Goal: Task Accomplishment & Management: Manage account settings

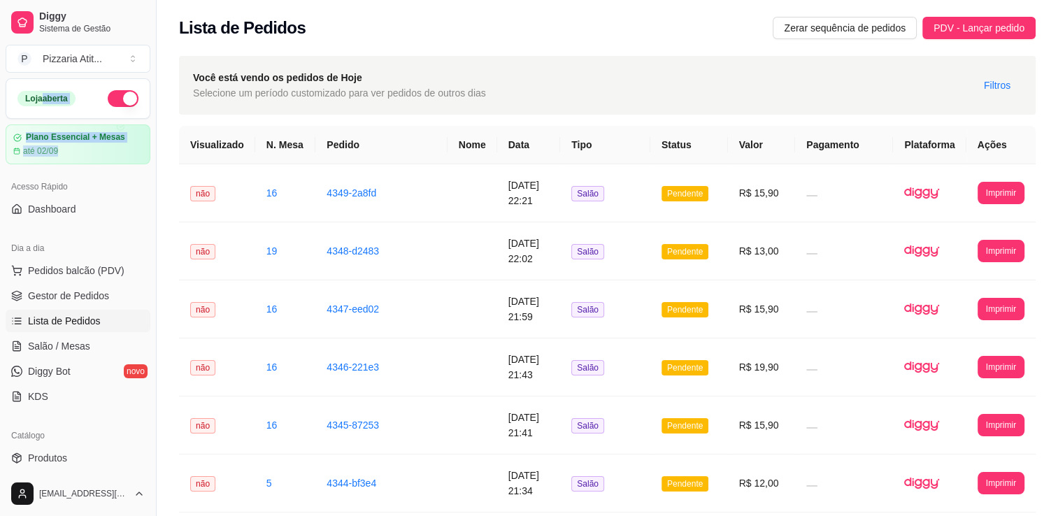
click at [141, 150] on div "Loja aberta Plano Essencial + Mesas até 02/09" at bounding box center [78, 121] width 156 height 86
click at [81, 350] on span "Salão / Mesas" at bounding box center [59, 346] width 62 height 14
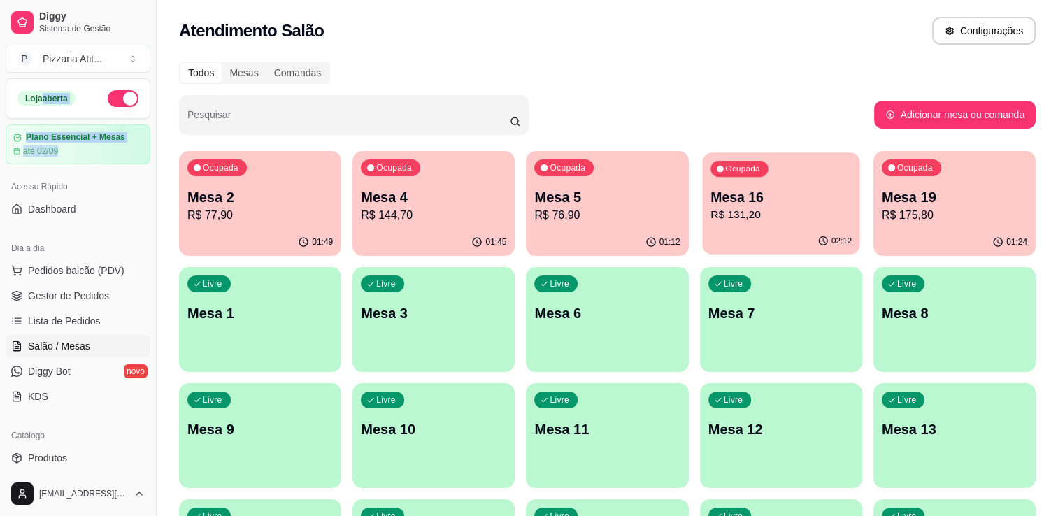
click at [768, 207] on p "R$ 131,20" at bounding box center [781, 215] width 141 height 16
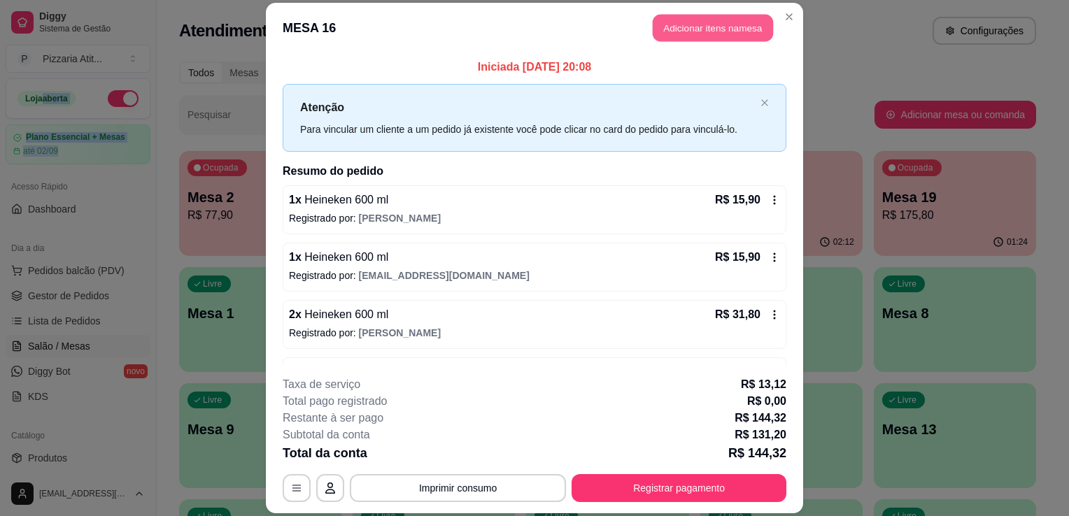
click at [719, 31] on button "Adicionar itens na mesa" at bounding box center [713, 27] width 120 height 27
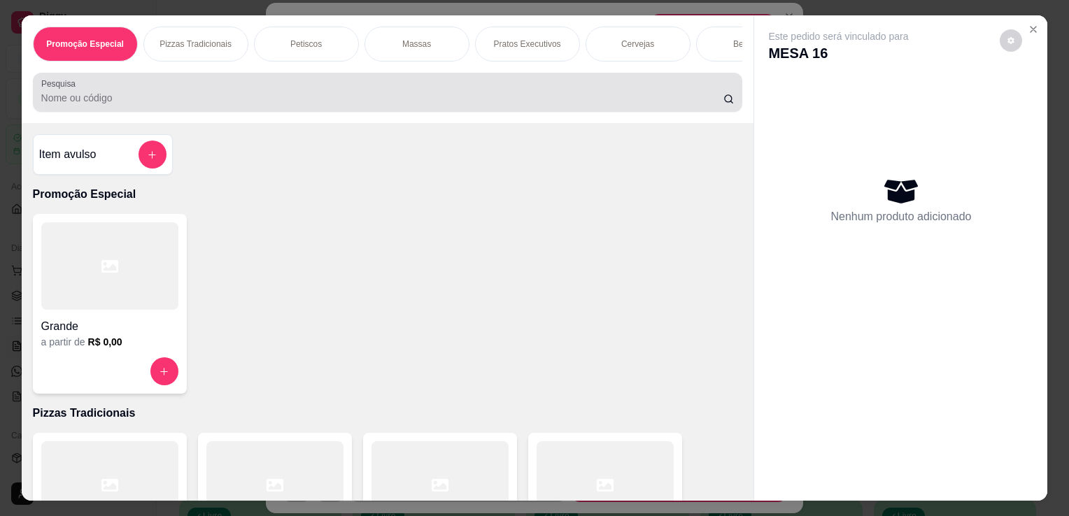
click at [488, 112] on div "Pesquisa" at bounding box center [388, 92] width 710 height 39
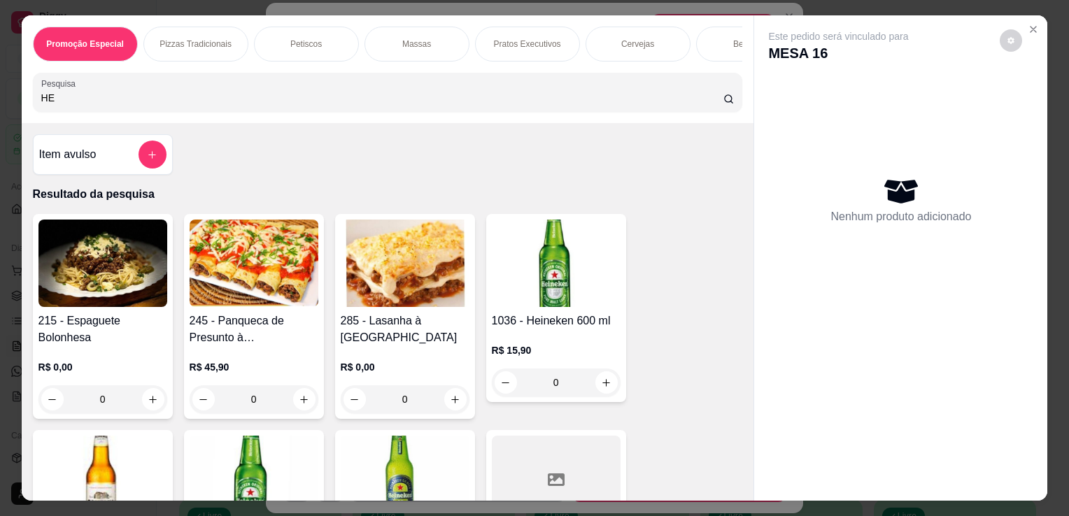
type input "HE"
click at [562, 278] on img at bounding box center [556, 263] width 129 height 87
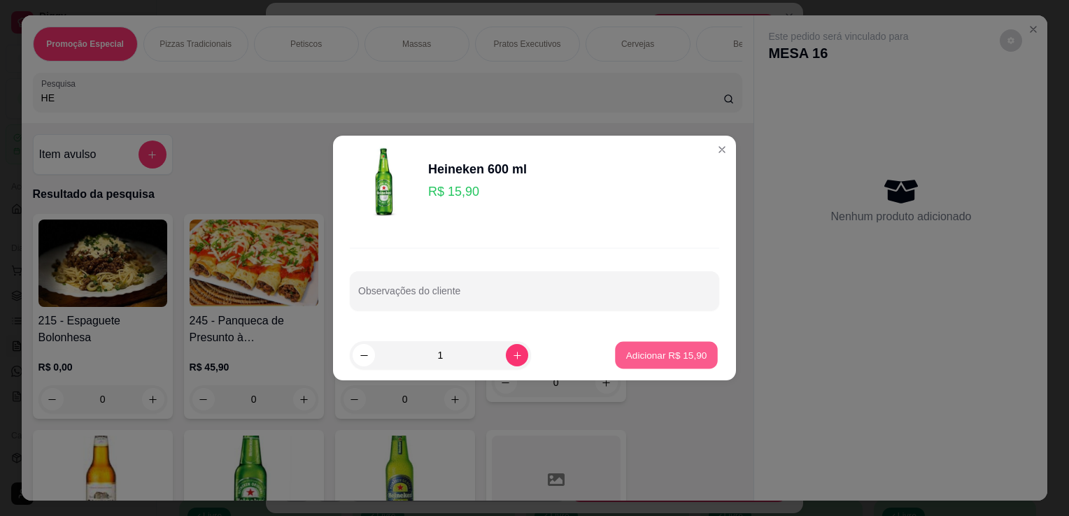
click at [672, 346] on button "Adicionar R$ 15,90" at bounding box center [666, 355] width 103 height 27
type input "1"
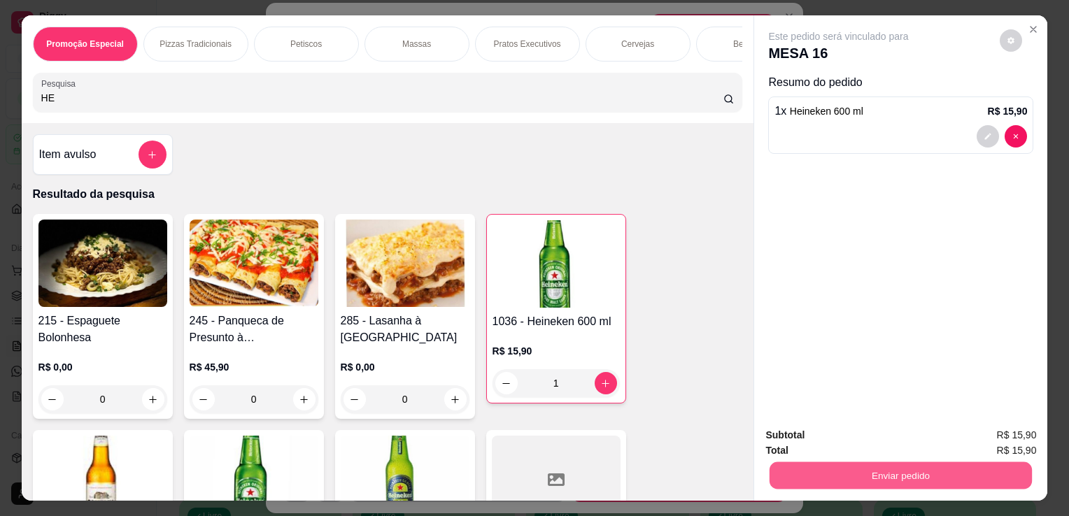
click at [816, 468] on button "Enviar pedido" at bounding box center [900, 475] width 262 height 27
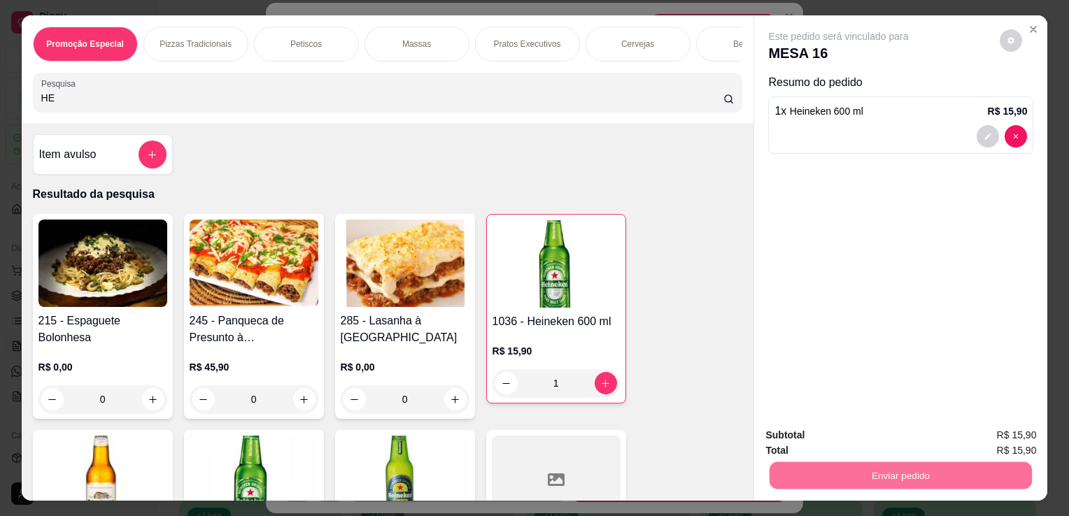
click at [835, 441] on button "Não registrar e enviar pedido" at bounding box center [855, 436] width 146 height 27
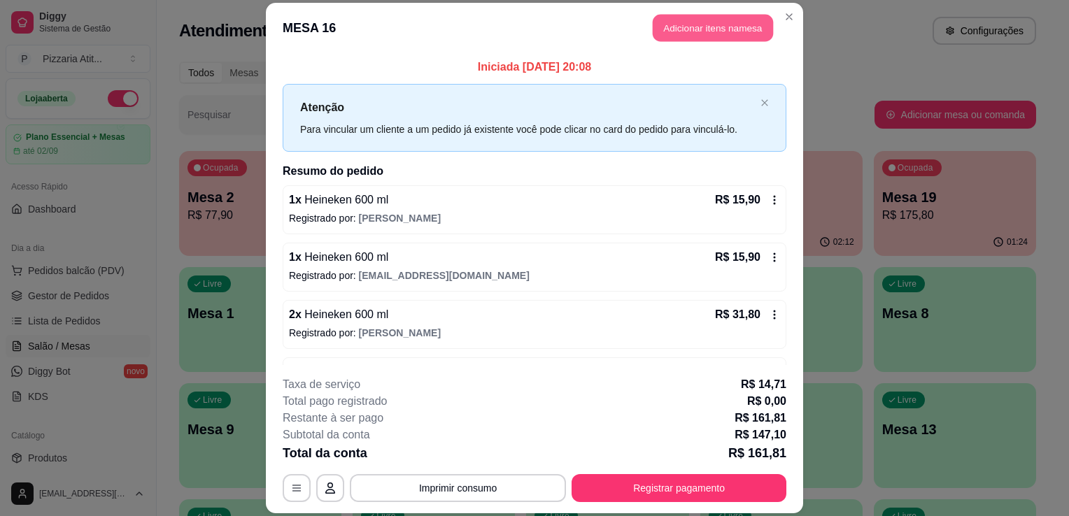
click at [708, 29] on button "Adicionar itens na mesa" at bounding box center [713, 27] width 120 height 27
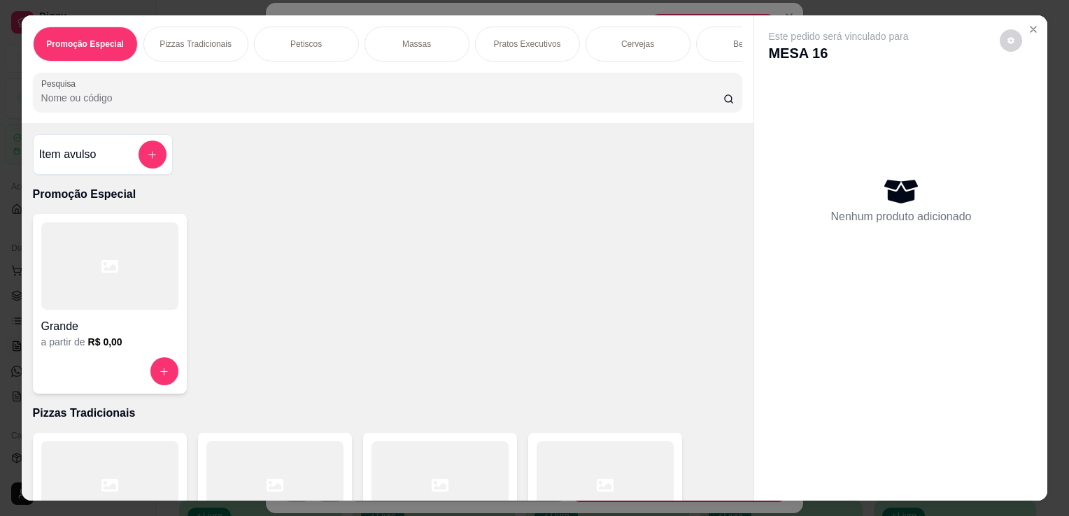
click at [460, 464] on div at bounding box center [439, 484] width 137 height 87
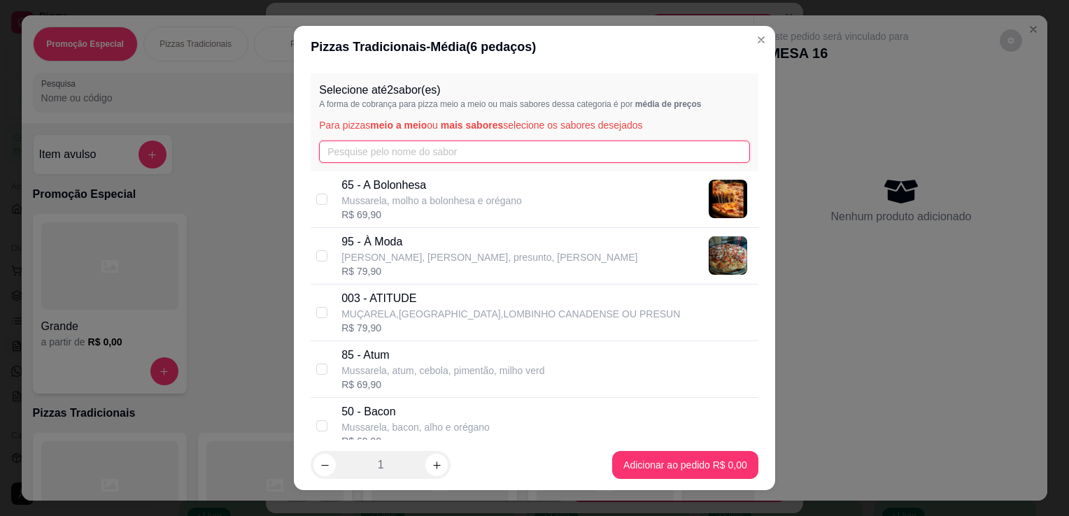
click at [425, 148] on input "text" at bounding box center [534, 152] width 431 height 22
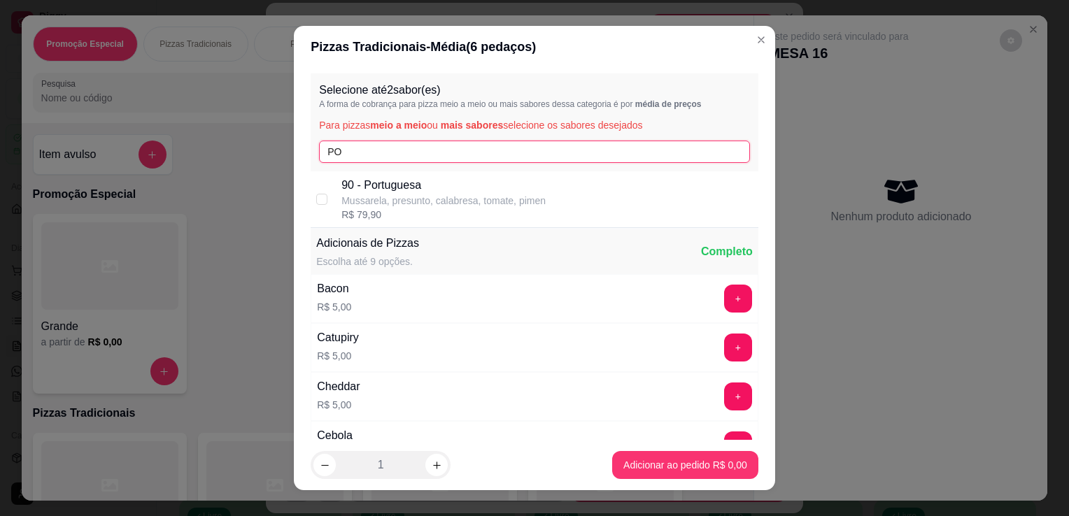
type input "PO"
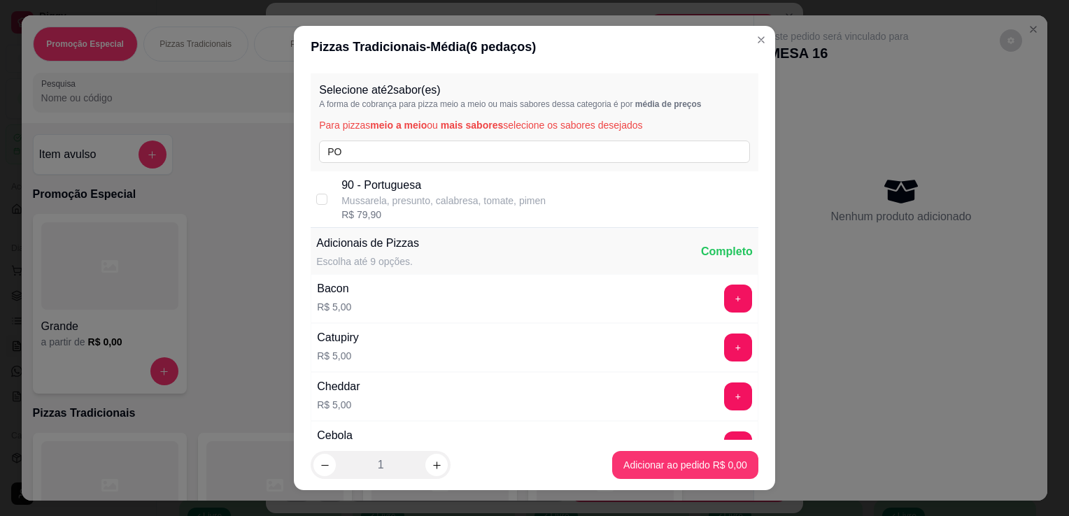
click at [428, 198] on p "Mussarela, presunto, calabresa, tomate, pimen" at bounding box center [443, 201] width 204 height 14
checkbox input "true"
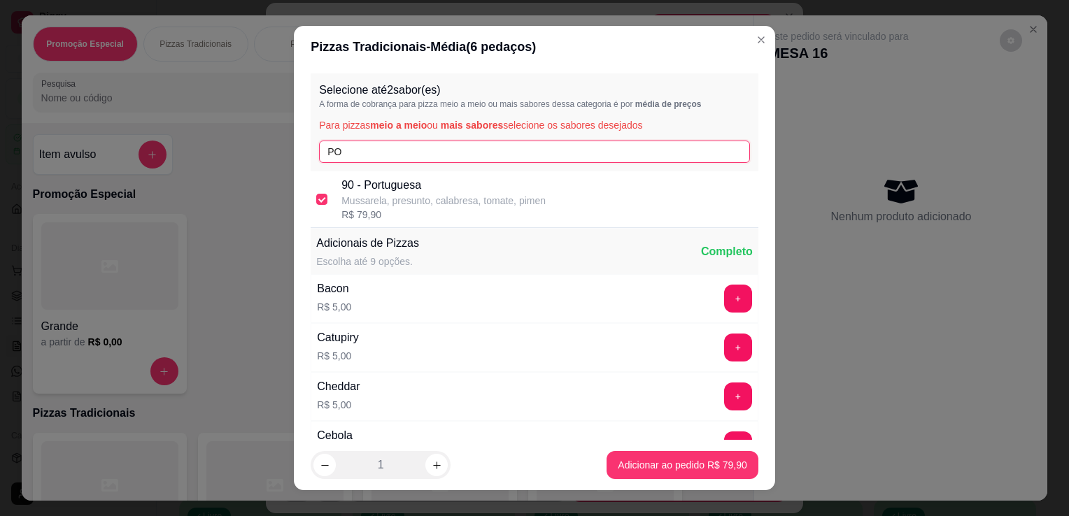
click at [406, 150] on input "PO" at bounding box center [534, 152] width 431 height 22
type input "P"
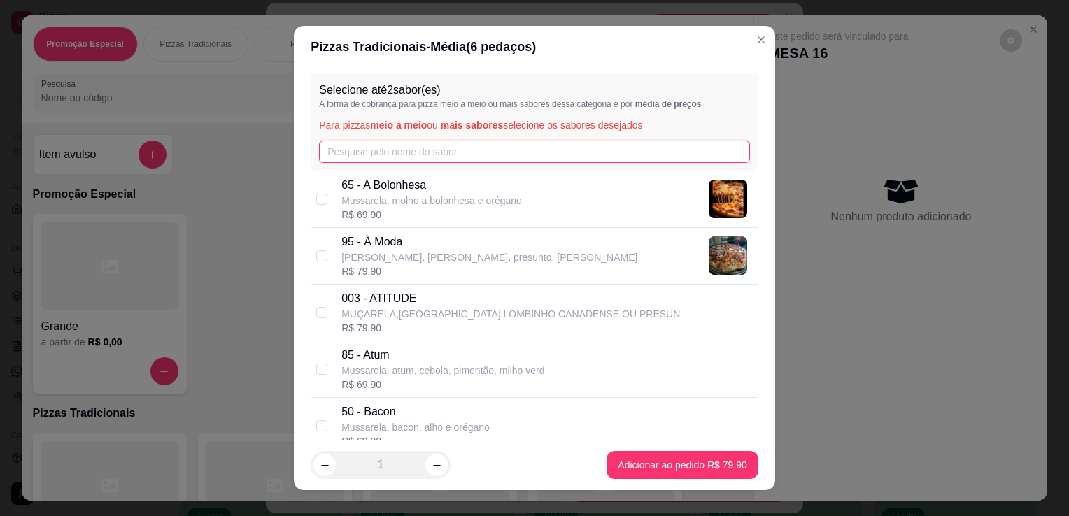
click at [406, 150] on input "text" at bounding box center [534, 152] width 431 height 22
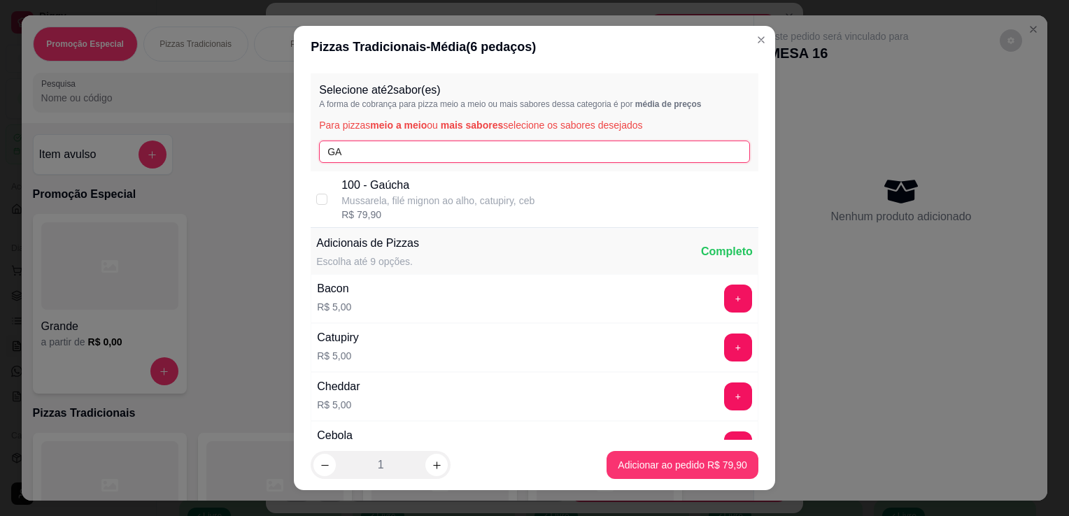
type input "GA"
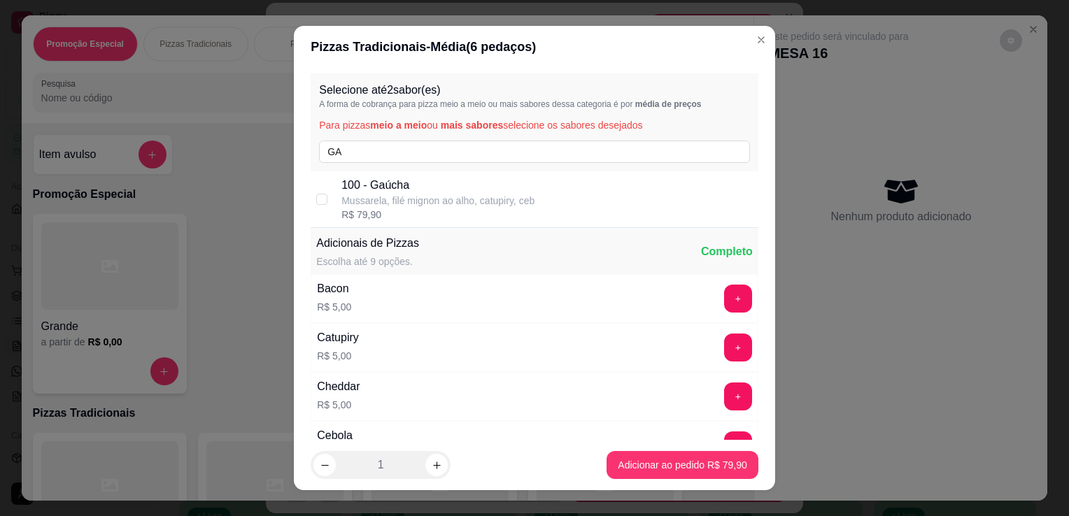
click at [399, 199] on p "Mussarela, filé mignon ao alho, catupiry, ceb" at bounding box center [437, 201] width 193 height 14
checkbox input "true"
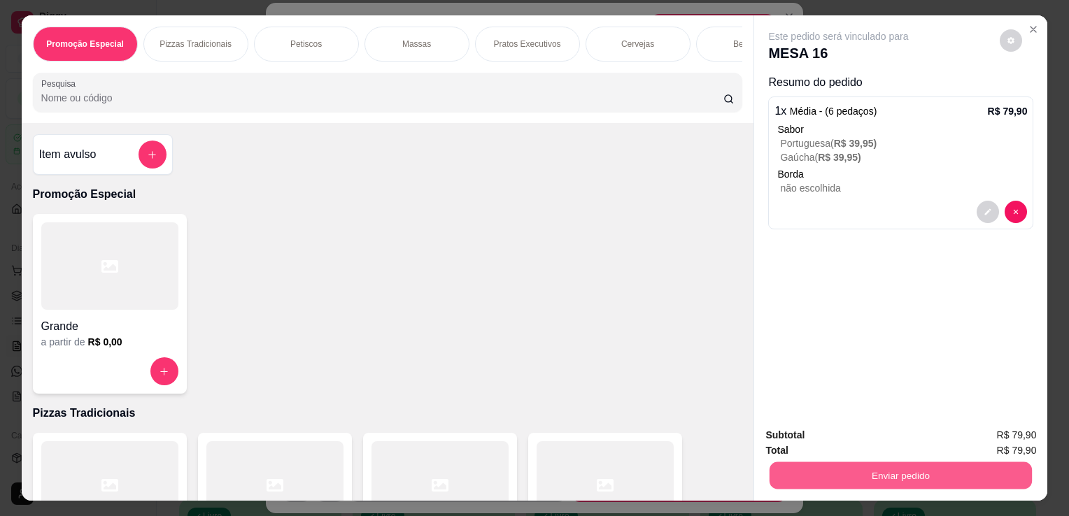
click at [804, 469] on button "Enviar pedido" at bounding box center [900, 475] width 262 height 27
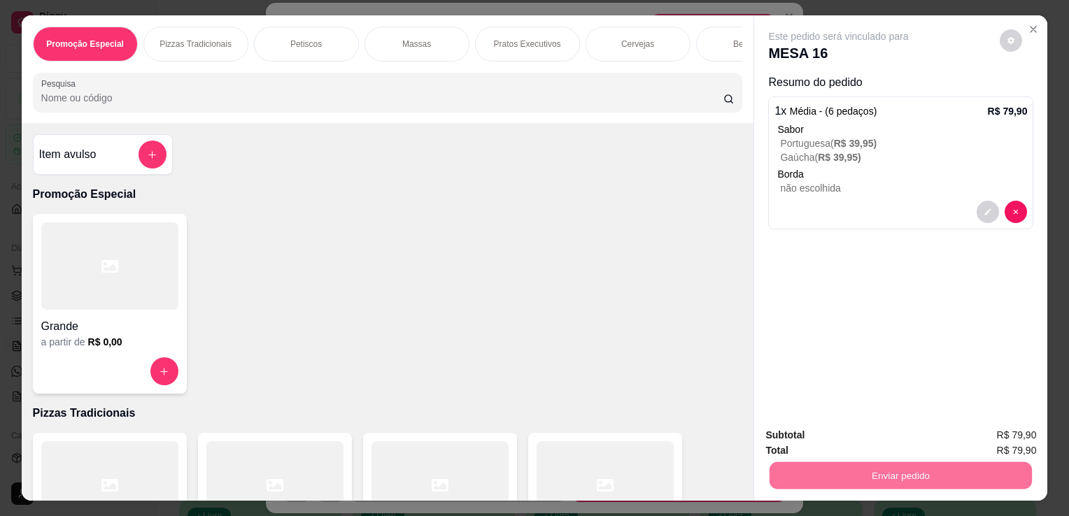
click at [823, 436] on button "Não registrar e enviar pedido" at bounding box center [854, 436] width 141 height 26
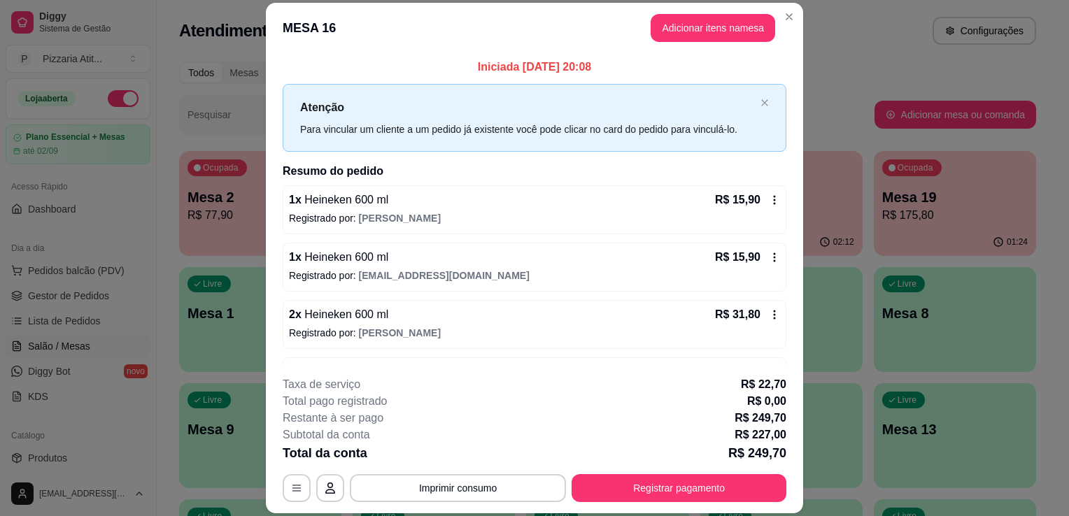
click at [774, 9] on header "MESA 16 Adicionar itens na mesa" at bounding box center [534, 28] width 537 height 50
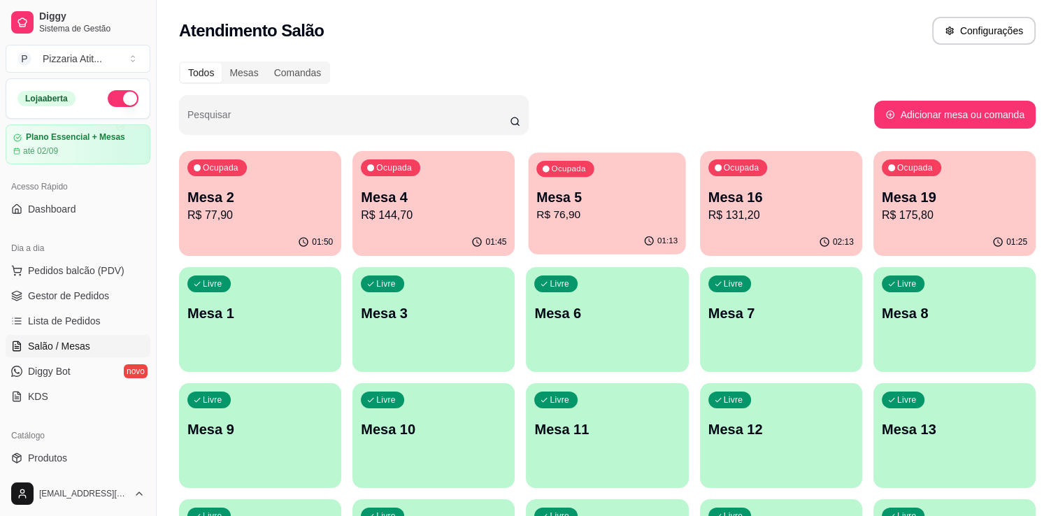
click at [560, 192] on p "Mesa 5" at bounding box center [607, 197] width 141 height 19
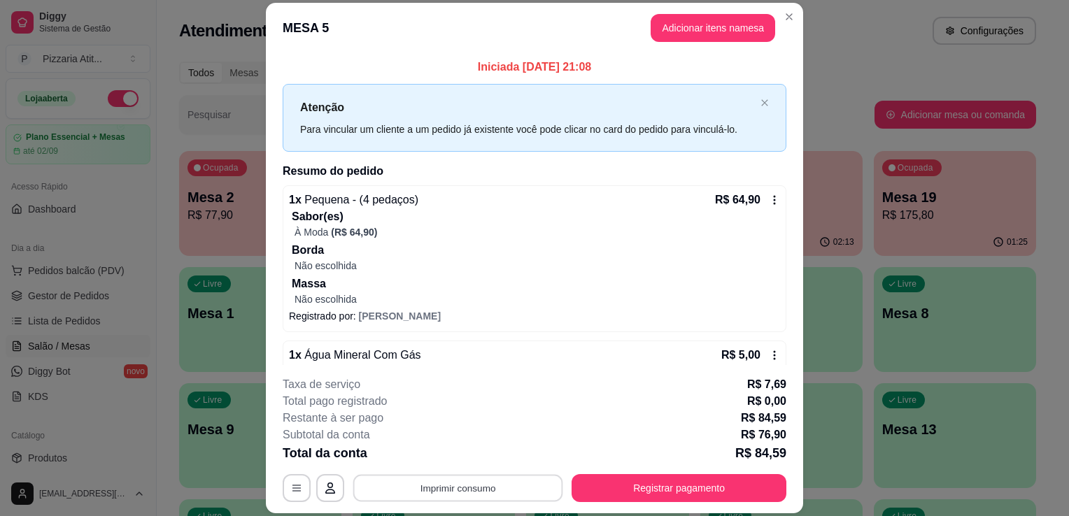
click at [492, 490] on button "Imprimir consumo" at bounding box center [458, 488] width 210 height 27
click at [478, 455] on button "IMPRESSORA" at bounding box center [457, 457] width 98 height 22
click at [669, 495] on button "Registrar pagamento" at bounding box center [679, 488] width 208 height 27
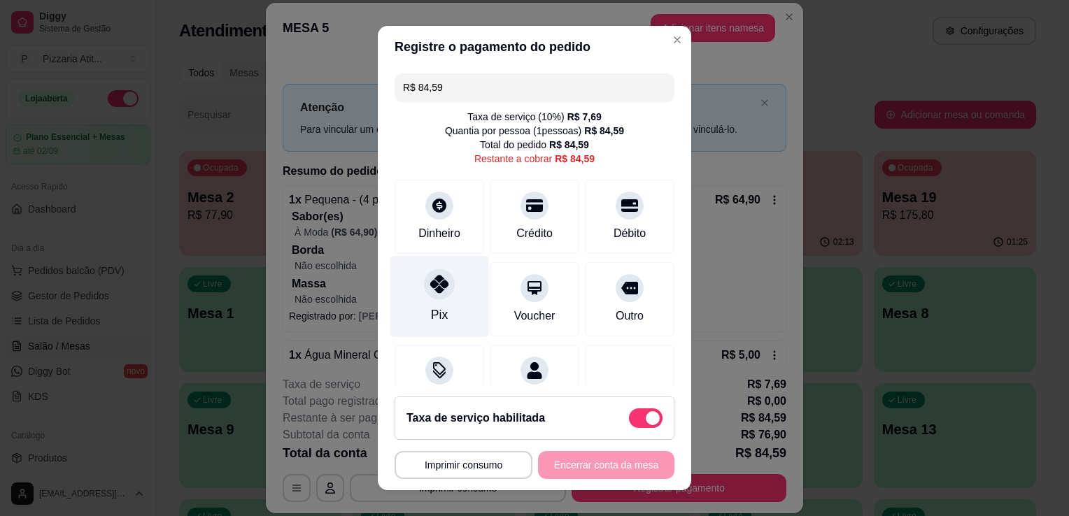
click at [437, 291] on icon at bounding box center [439, 284] width 18 height 18
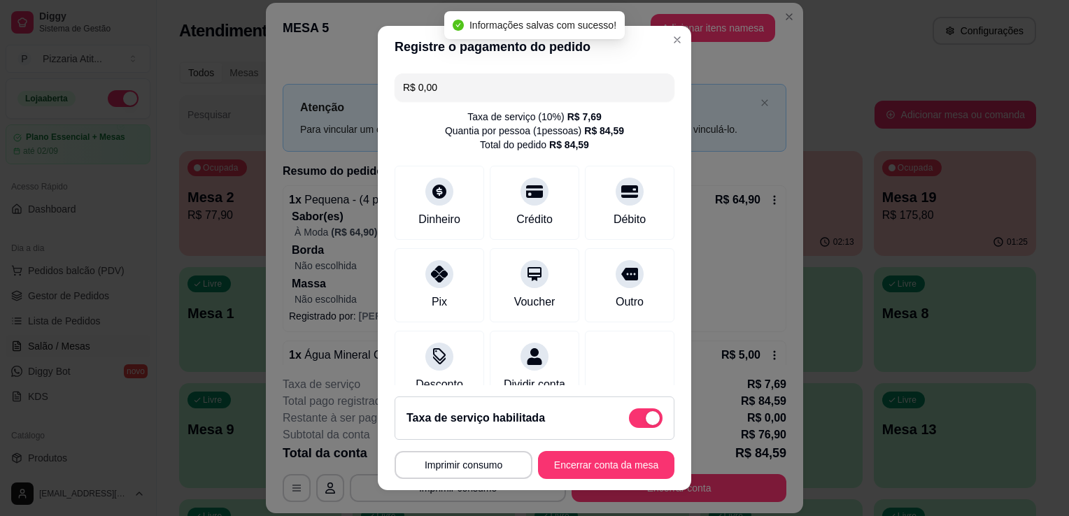
type input "R$ 0,00"
click at [635, 460] on button "Encerrar conta da mesa" at bounding box center [606, 465] width 132 height 27
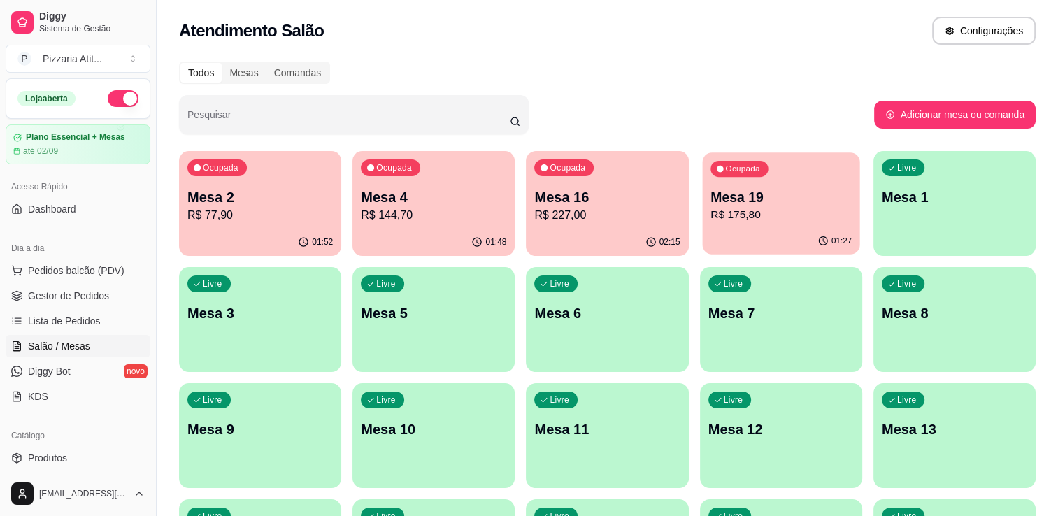
click at [792, 193] on p "Mesa 19" at bounding box center [781, 197] width 141 height 19
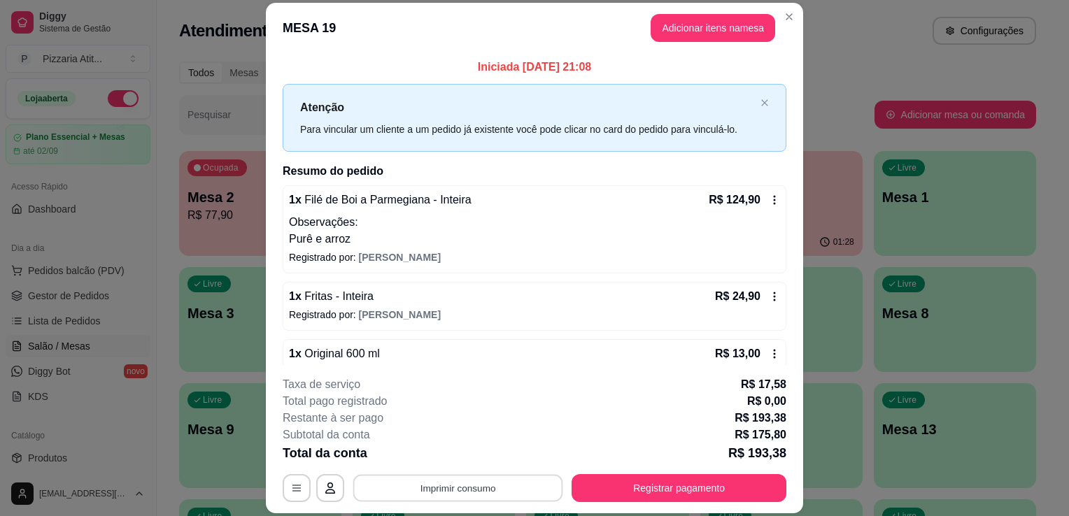
click at [483, 484] on button "Imprimir consumo" at bounding box center [458, 488] width 210 height 27
click at [460, 451] on button "IMPRESSORA" at bounding box center [457, 457] width 98 height 22
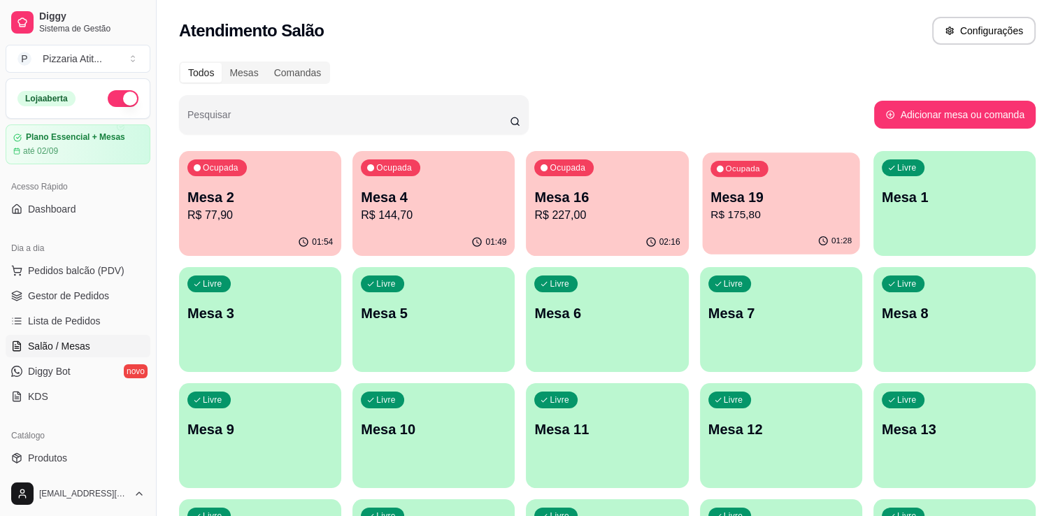
click at [762, 199] on p "Mesa 19" at bounding box center [781, 197] width 141 height 19
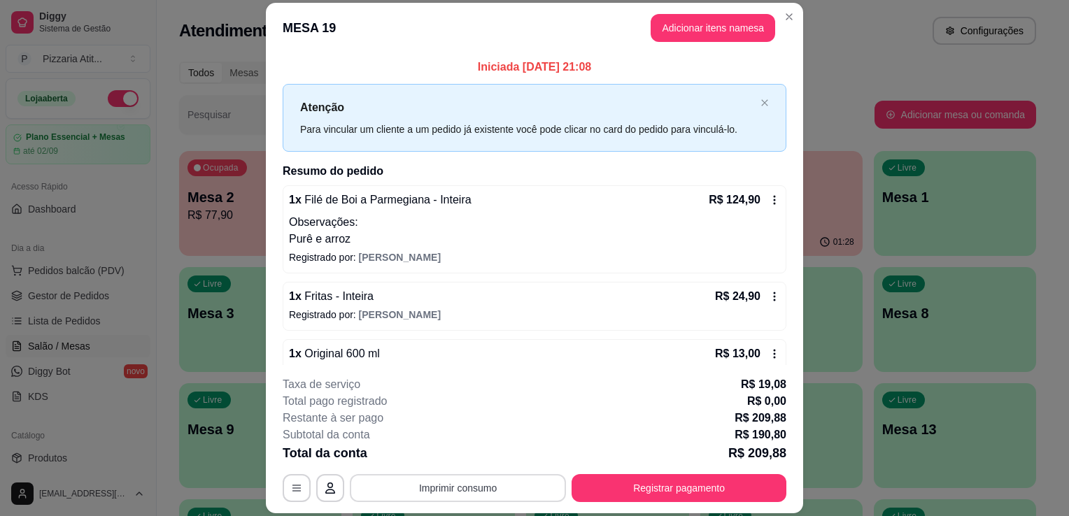
click at [529, 489] on button "Imprimir consumo" at bounding box center [458, 488] width 216 height 28
click at [478, 458] on button "IMPRESSORA" at bounding box center [457, 457] width 98 height 22
click at [698, 486] on button "Registrar pagamento" at bounding box center [679, 488] width 208 height 27
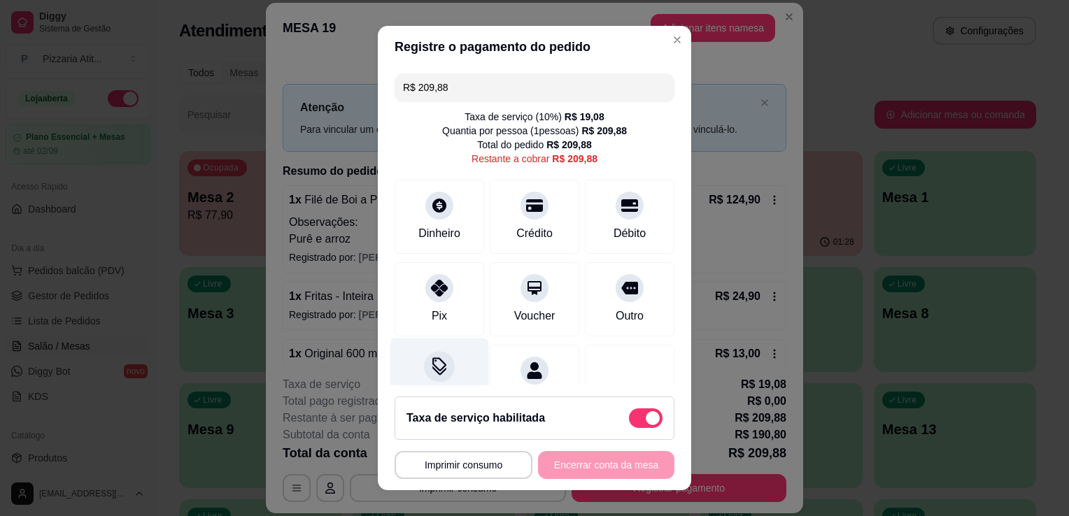
click at [442, 369] on div at bounding box center [439, 366] width 31 height 31
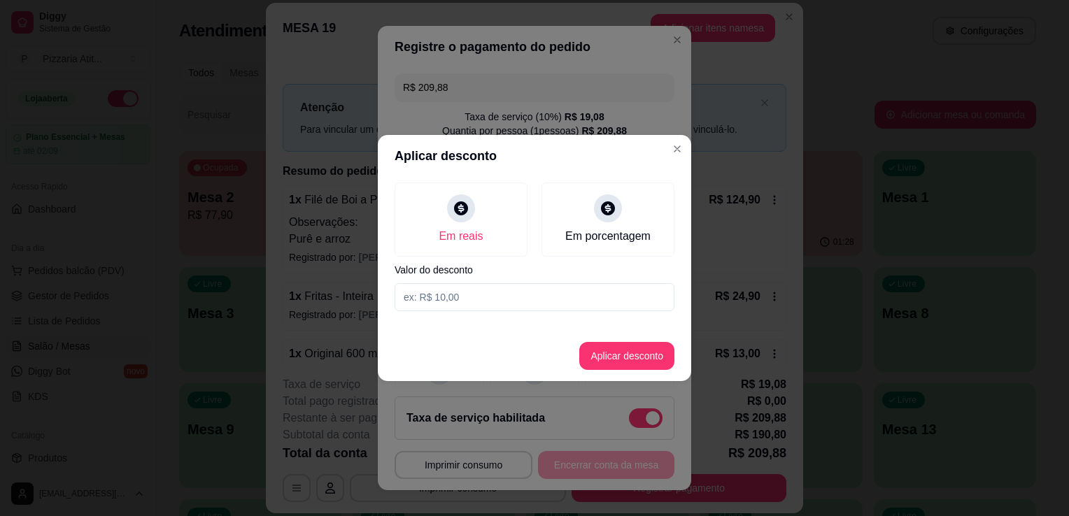
click at [467, 292] on input at bounding box center [535, 297] width 280 height 28
type input "0,88"
click at [591, 366] on button "Aplicar desconto" at bounding box center [627, 356] width 92 height 27
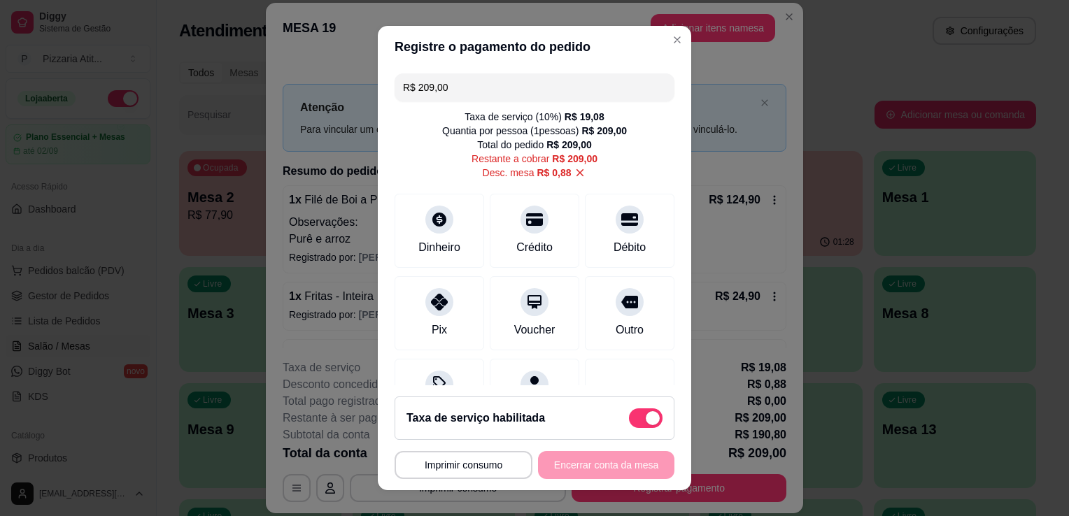
click at [498, 90] on input "R$ 209,00" at bounding box center [534, 87] width 263 height 28
click at [543, 248] on div "Crédito" at bounding box center [534, 228] width 99 height 82
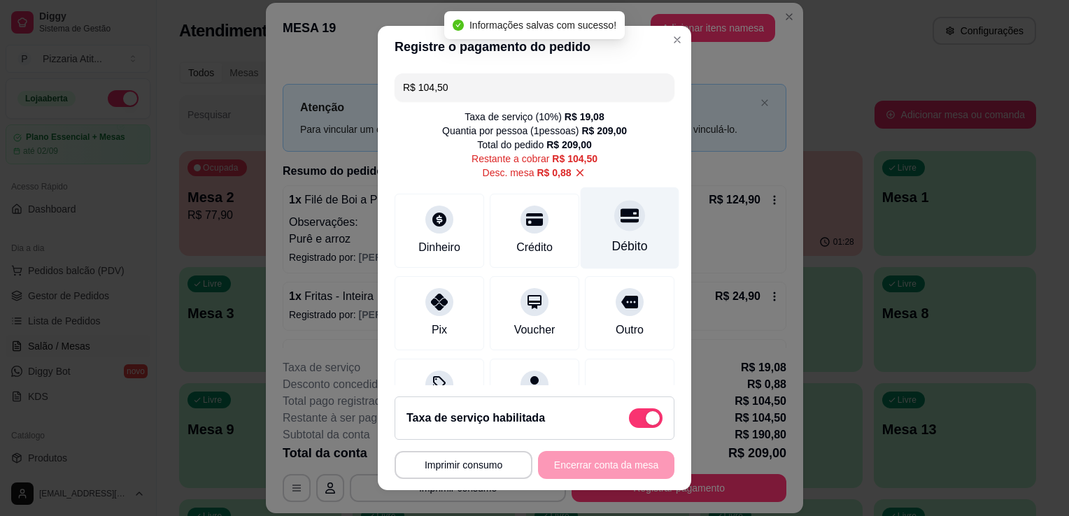
click at [632, 246] on div "Débito" at bounding box center [630, 228] width 99 height 82
type input "R$ 0,00"
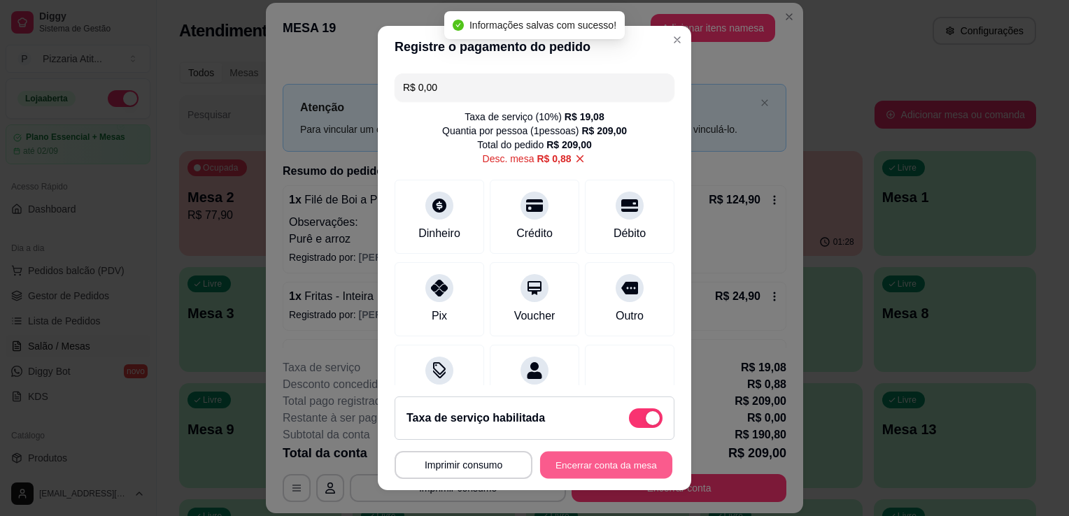
click at [600, 460] on button "Encerrar conta da mesa" at bounding box center [606, 465] width 132 height 27
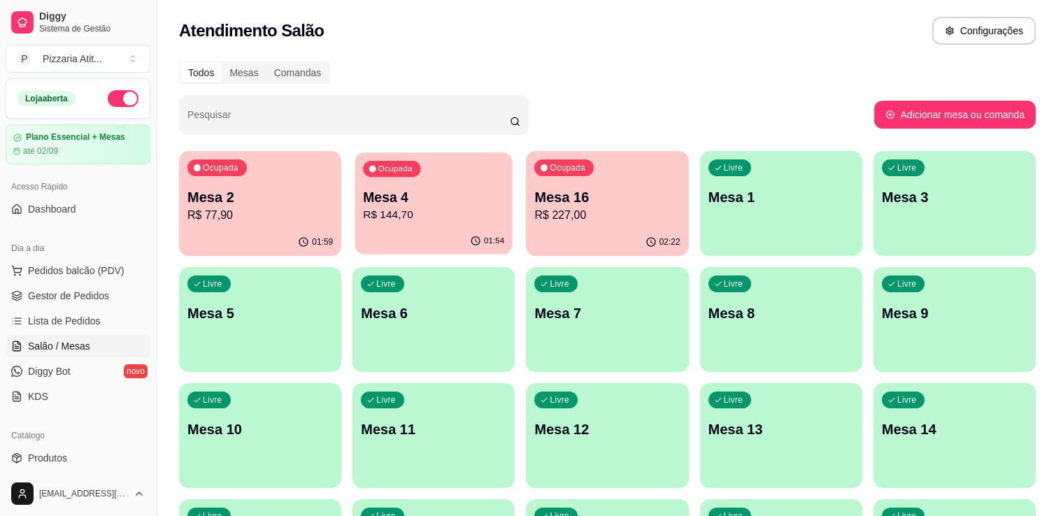
click at [411, 234] on div "01:54" at bounding box center [433, 241] width 157 height 27
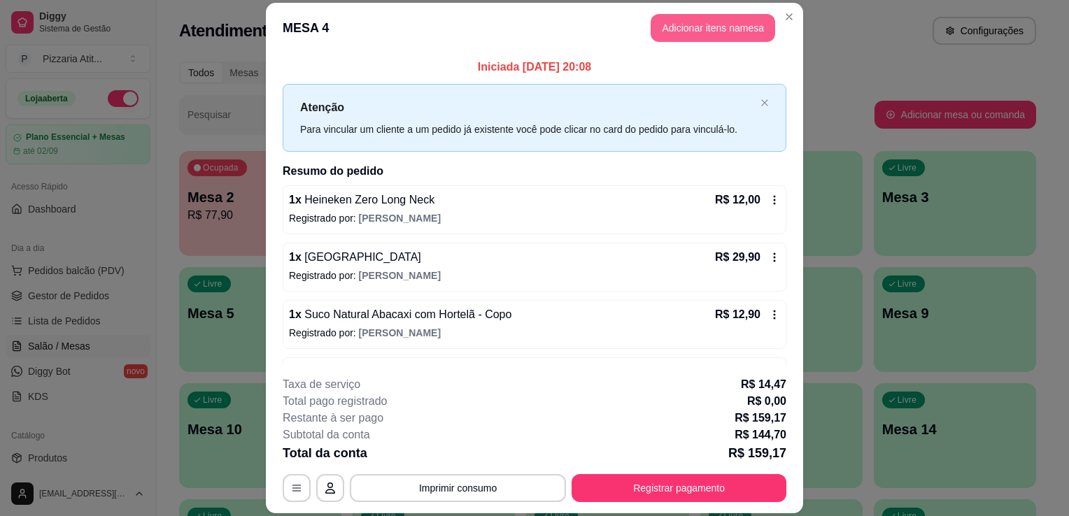
click at [688, 32] on button "Adicionar itens na mesa" at bounding box center [713, 28] width 125 height 28
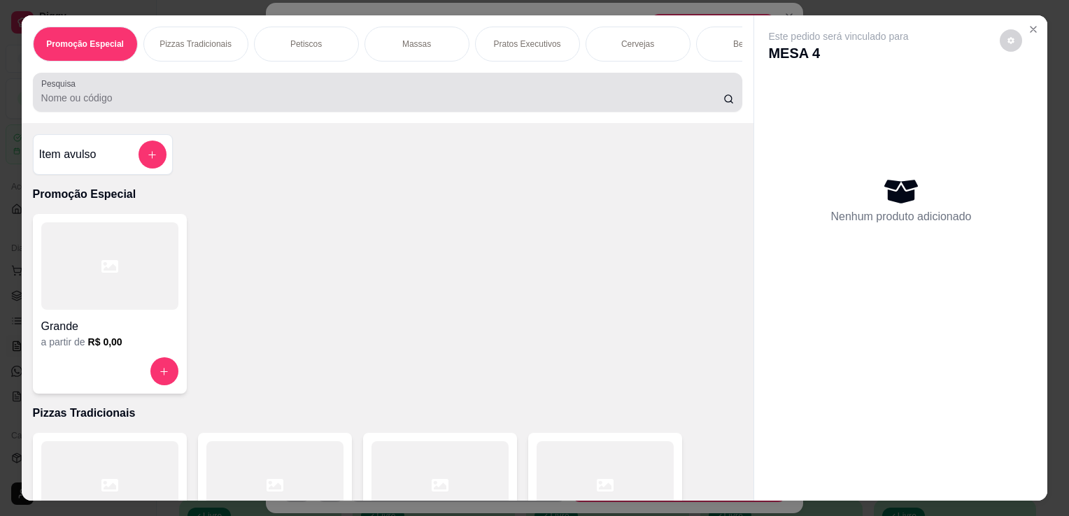
click at [666, 85] on div at bounding box center [387, 92] width 693 height 28
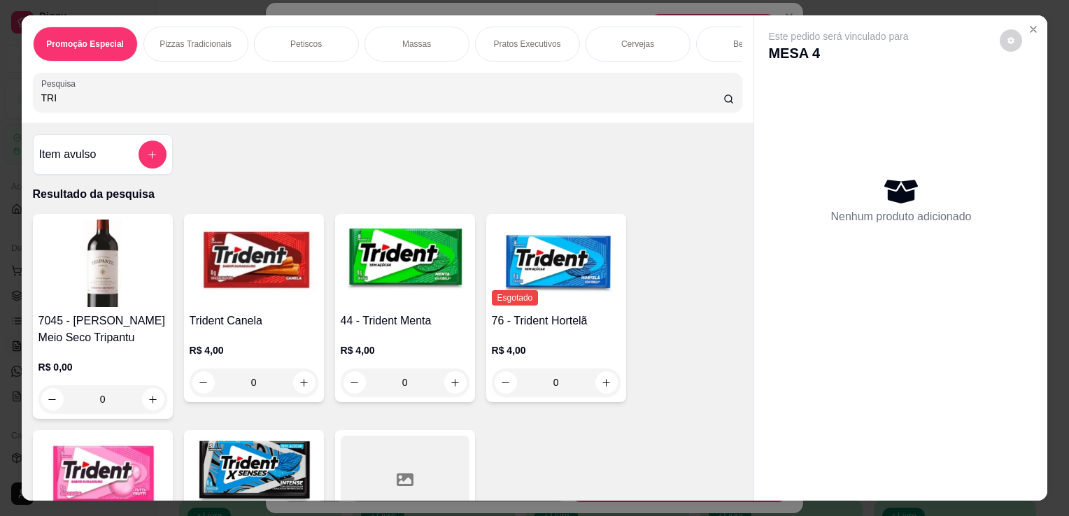
type input "TRI"
click at [418, 307] on img at bounding box center [405, 263] width 129 height 87
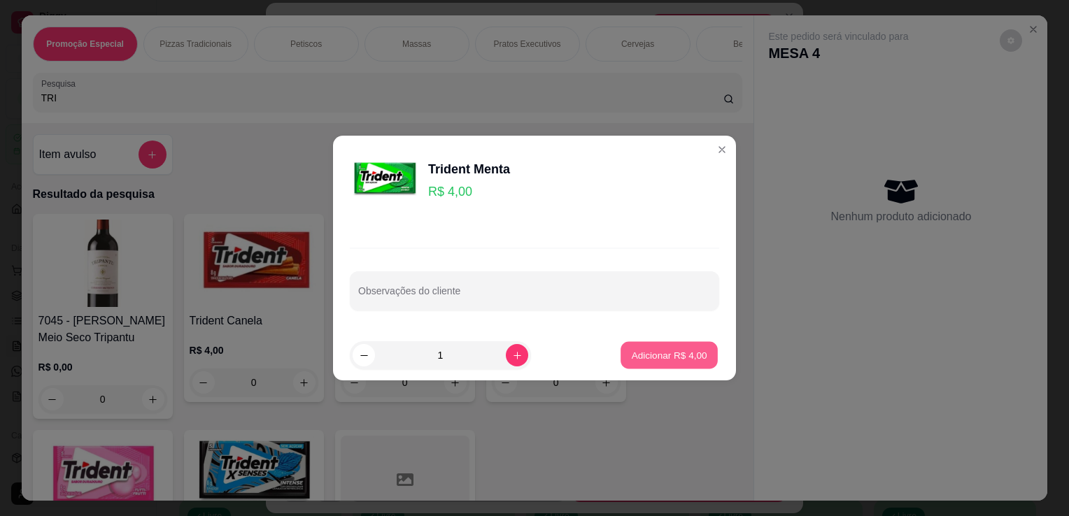
click at [669, 355] on p "Adicionar R$ 4,00" at bounding box center [669, 354] width 76 height 13
type input "1"
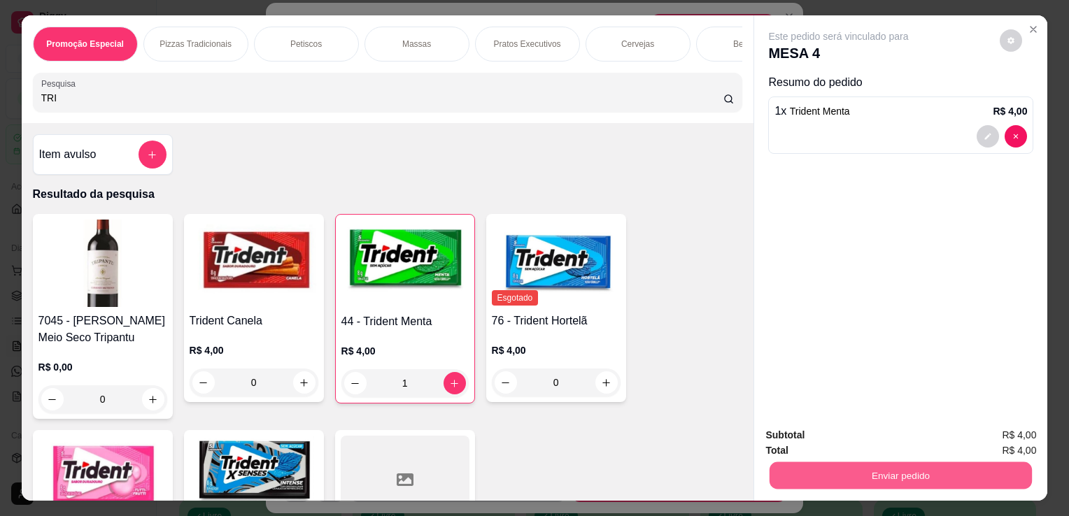
click at [813, 465] on button "Enviar pedido" at bounding box center [900, 475] width 262 height 27
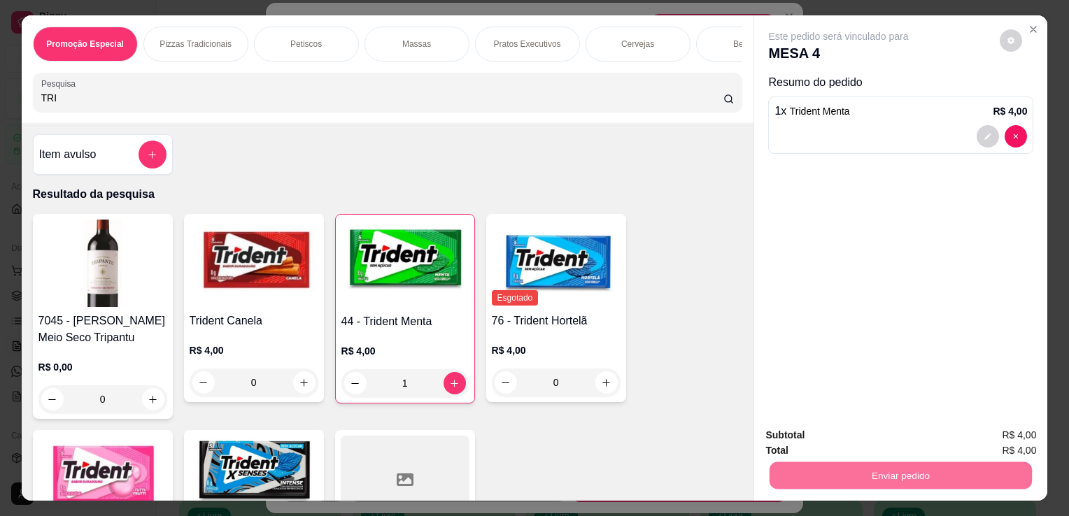
click at [816, 441] on button "Não registrar e enviar pedido" at bounding box center [854, 436] width 141 height 26
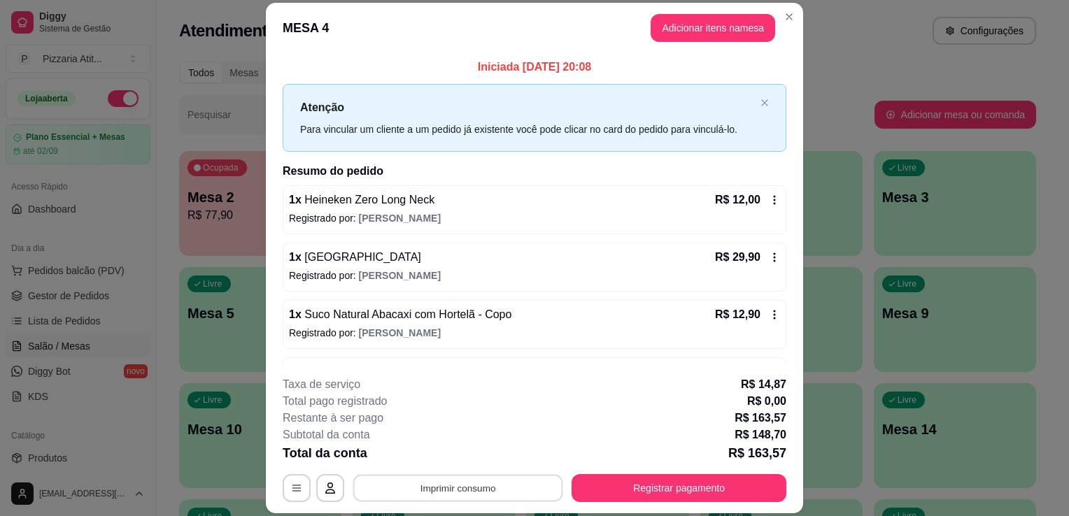
click at [463, 486] on button "Imprimir consumo" at bounding box center [458, 488] width 210 height 27
click at [463, 486] on button "Imprimir consumo" at bounding box center [458, 488] width 216 height 28
click at [463, 455] on button "IMPRESSORA" at bounding box center [457, 457] width 98 height 22
click at [456, 483] on button "Imprimir consumo" at bounding box center [458, 488] width 210 height 27
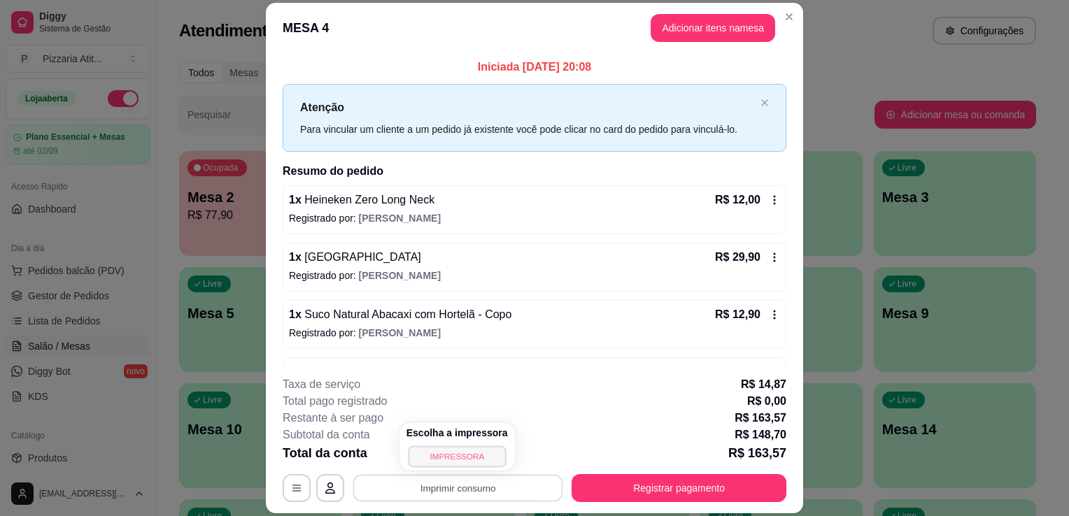
click at [459, 452] on button "IMPRESSORA" at bounding box center [457, 457] width 98 height 22
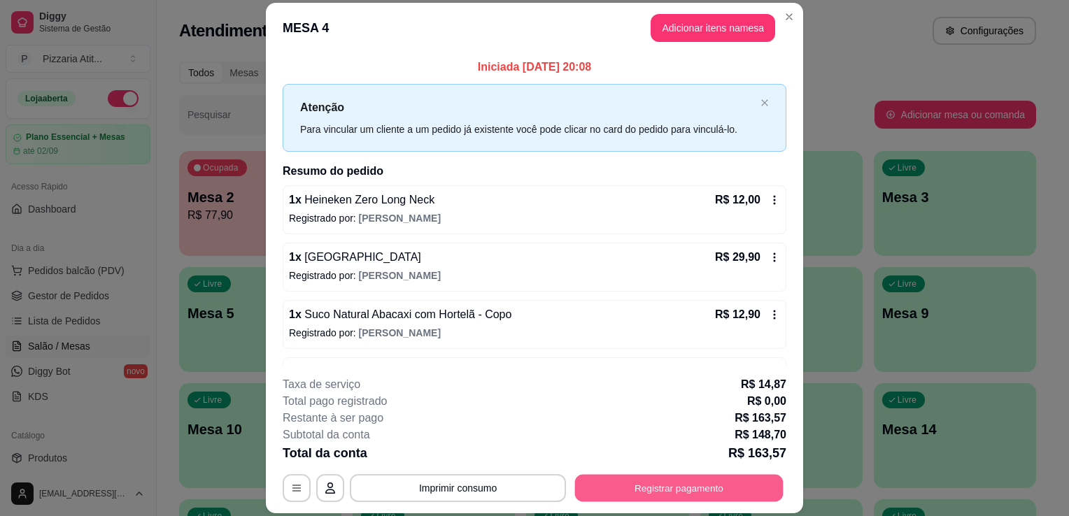
click at [679, 491] on button "Registrar pagamento" at bounding box center [679, 488] width 208 height 27
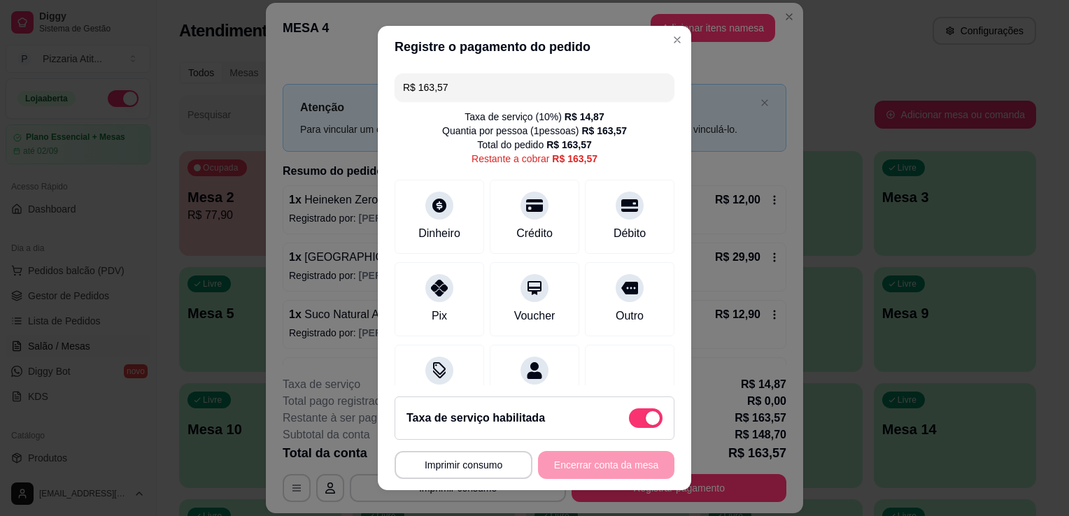
click at [503, 85] on input "R$ 163,57" at bounding box center [534, 87] width 263 height 28
click at [503, 213] on div "Crédito" at bounding box center [534, 214] width 99 height 82
click at [520, 228] on div "Crédito" at bounding box center [535, 232] width 40 height 18
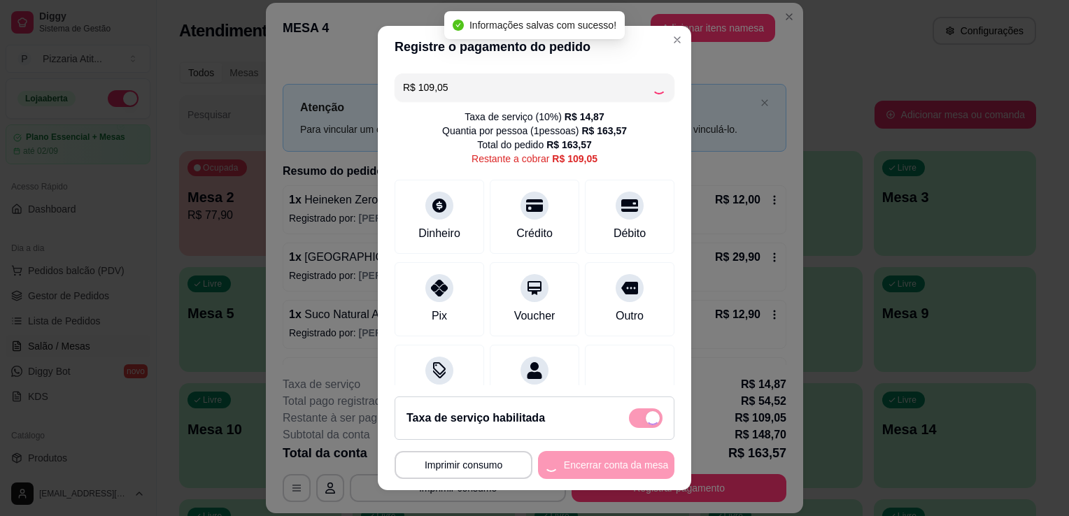
type input "R$ 0,00"
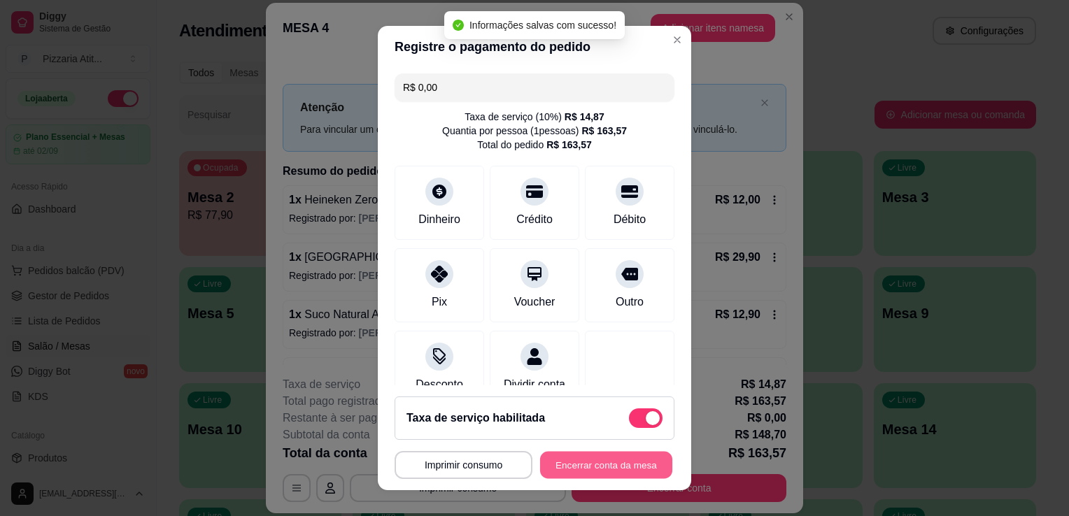
click at [576, 468] on button "Encerrar conta da mesa" at bounding box center [606, 465] width 132 height 27
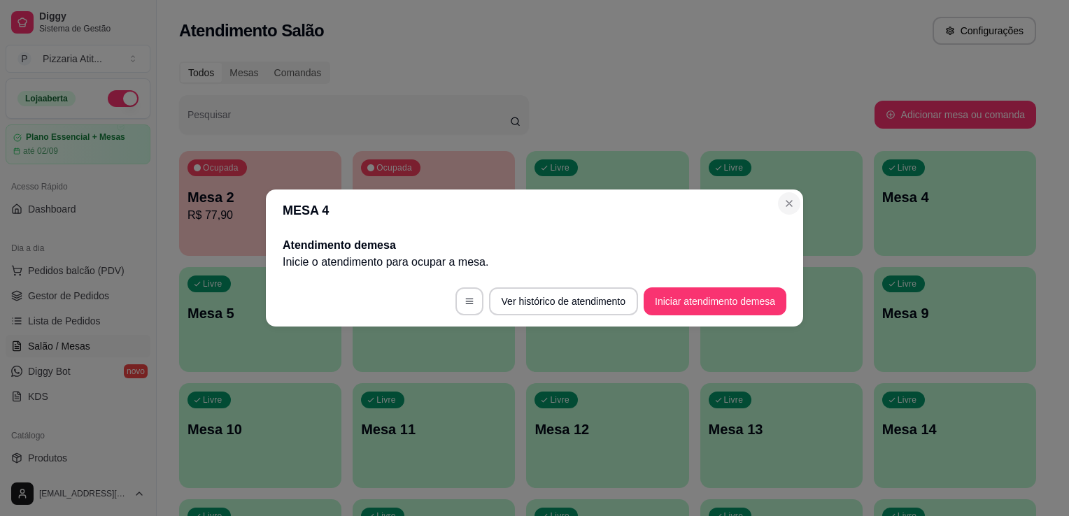
click at [778, 208] on header "MESA 4" at bounding box center [534, 211] width 537 height 42
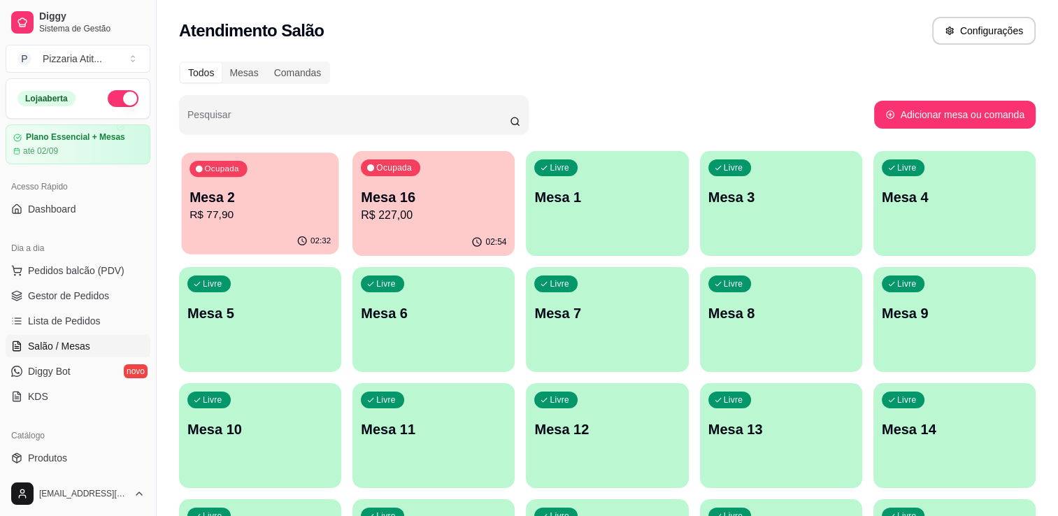
click at [260, 183] on div "Ocupada Mesa 2 R$ 77,90" at bounding box center [259, 190] width 157 height 76
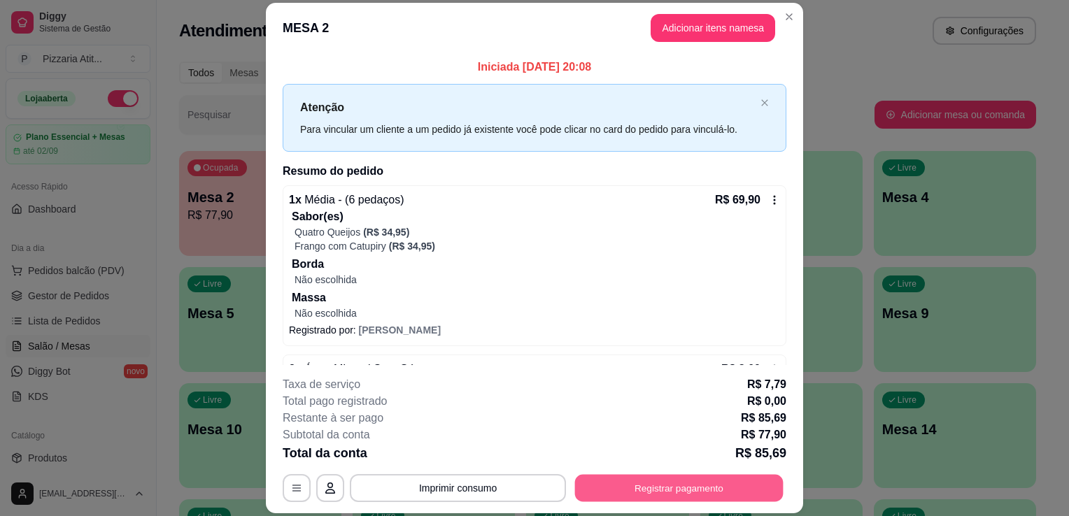
click at [627, 488] on button "Registrar pagamento" at bounding box center [679, 488] width 208 height 27
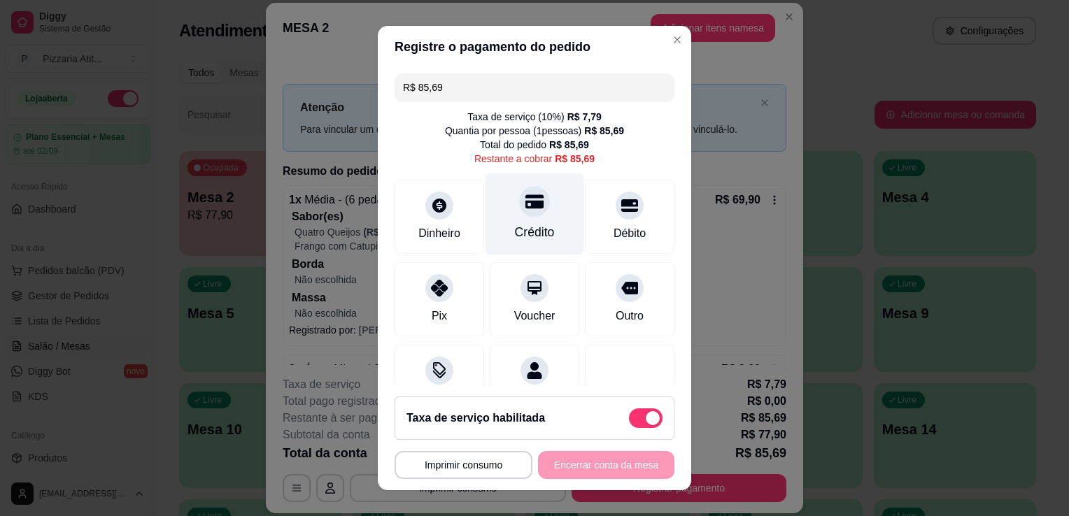
click at [525, 197] on icon at bounding box center [534, 201] width 18 height 14
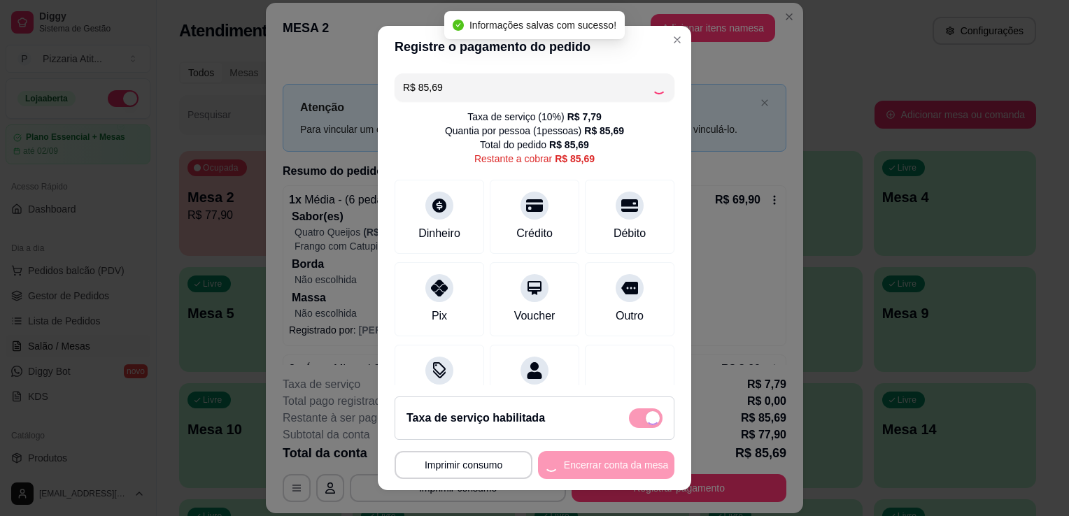
type input "R$ 0,00"
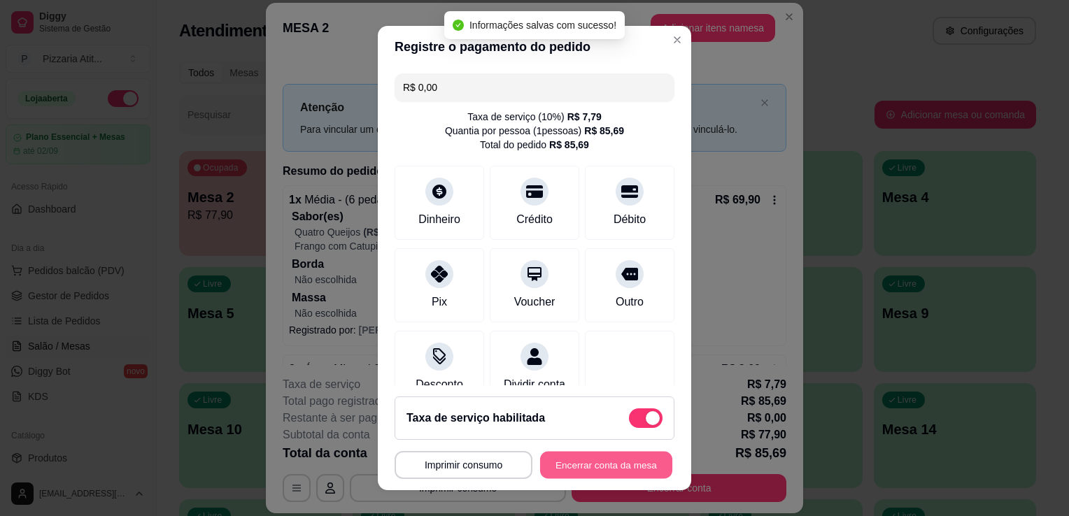
click at [630, 472] on button "Encerrar conta da mesa" at bounding box center [606, 465] width 132 height 27
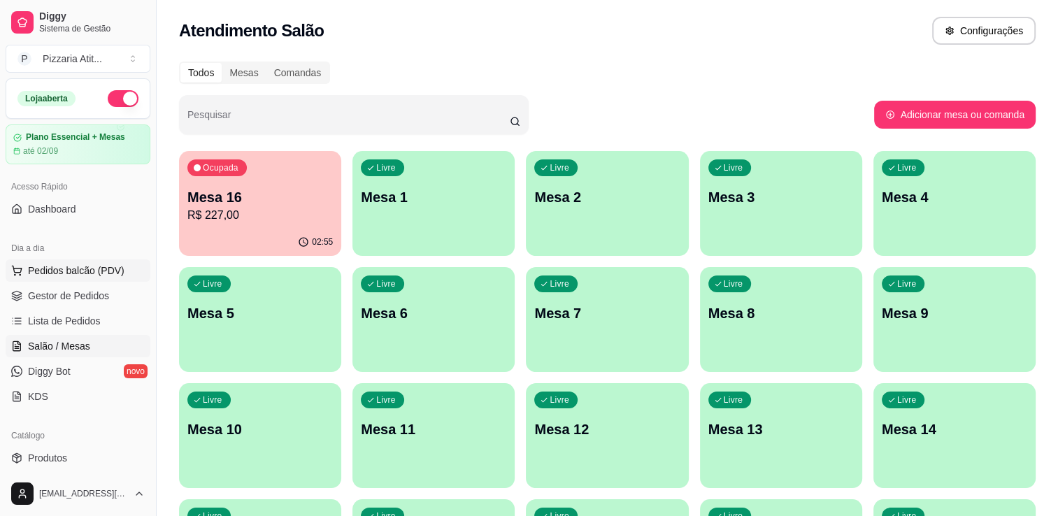
click at [78, 276] on span "Pedidos balcão (PDV)" at bounding box center [76, 271] width 97 height 14
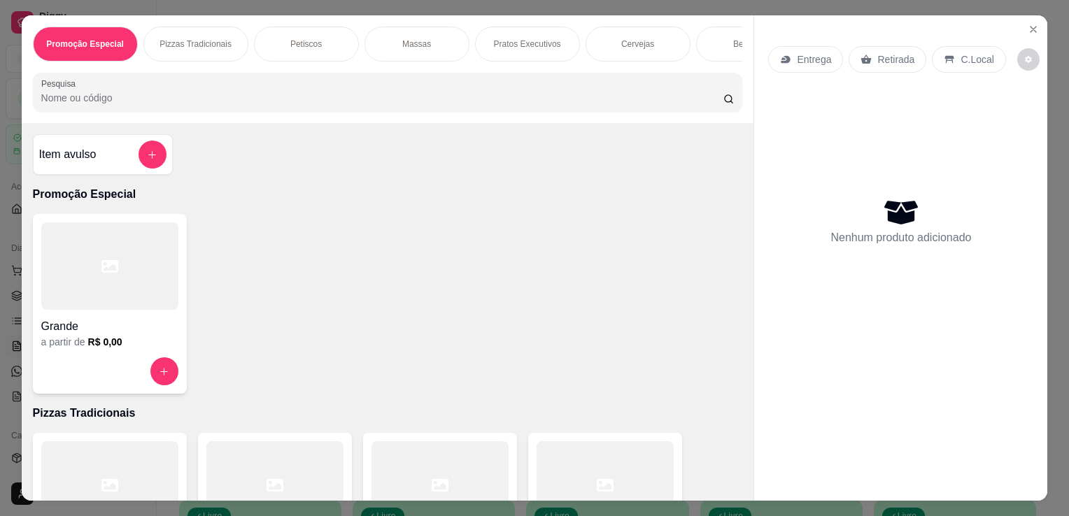
click at [352, 104] on input "Pesquisa" at bounding box center [382, 98] width 682 height 14
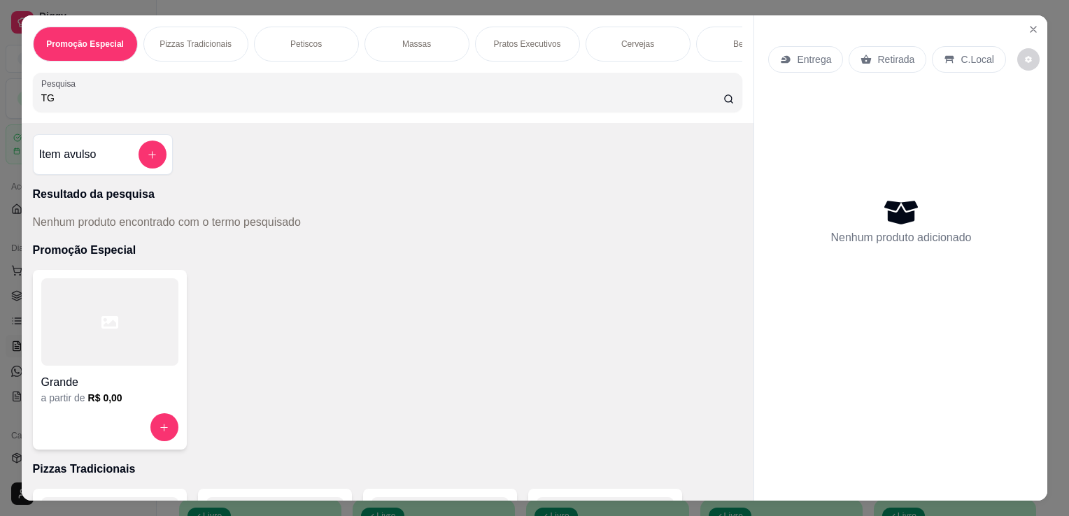
type input "T"
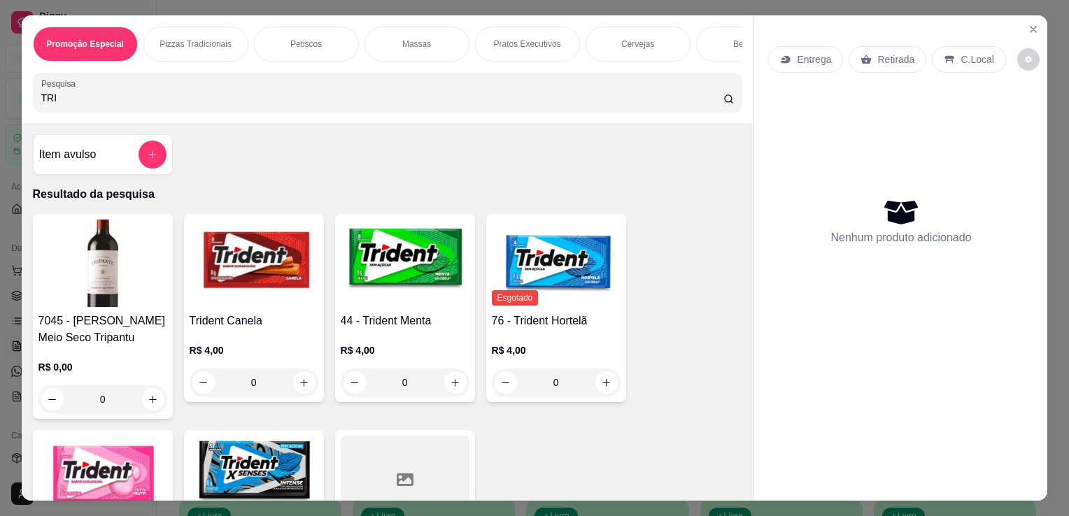
type input "TRI"
click at [381, 277] on img at bounding box center [405, 263] width 129 height 87
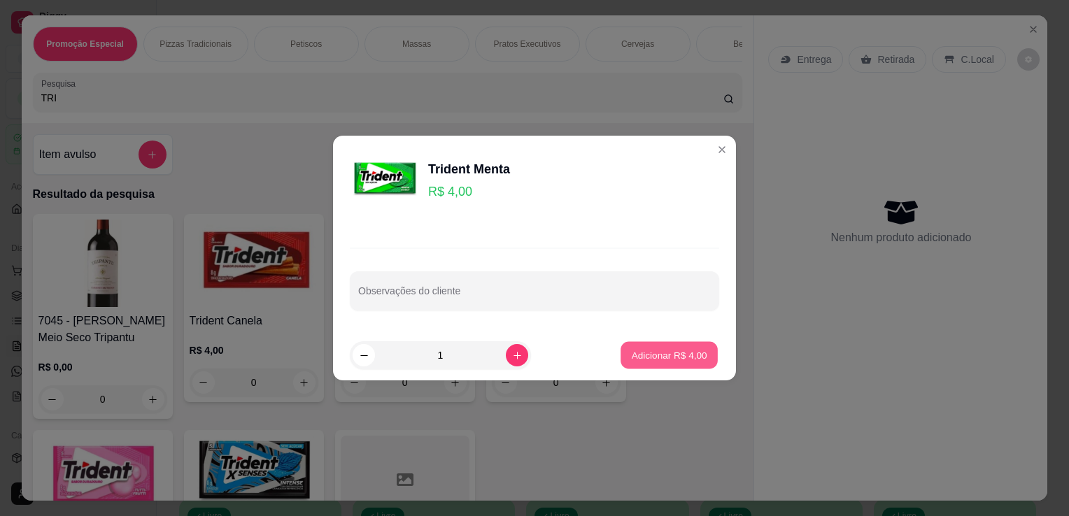
click at [643, 343] on button "Adicionar R$ 4,00" at bounding box center [668, 355] width 97 height 27
type input "1"
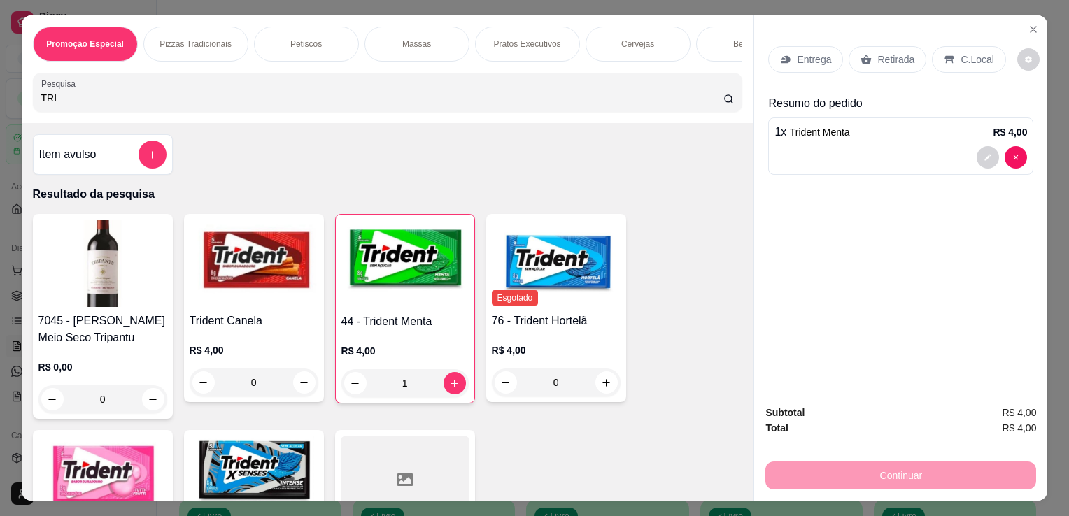
click at [945, 54] on icon at bounding box center [949, 59] width 11 height 11
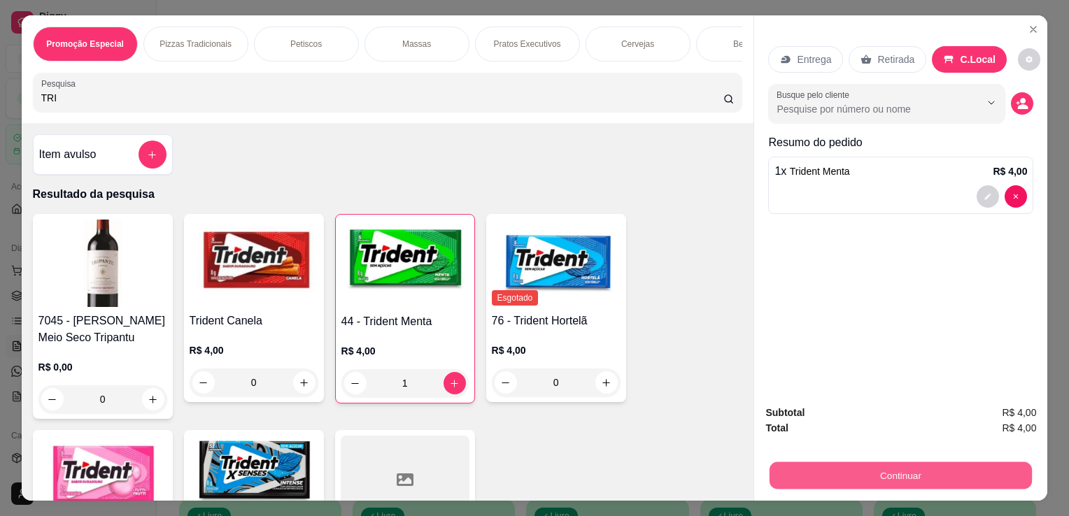
click at [853, 476] on button "Continuar" at bounding box center [900, 475] width 262 height 27
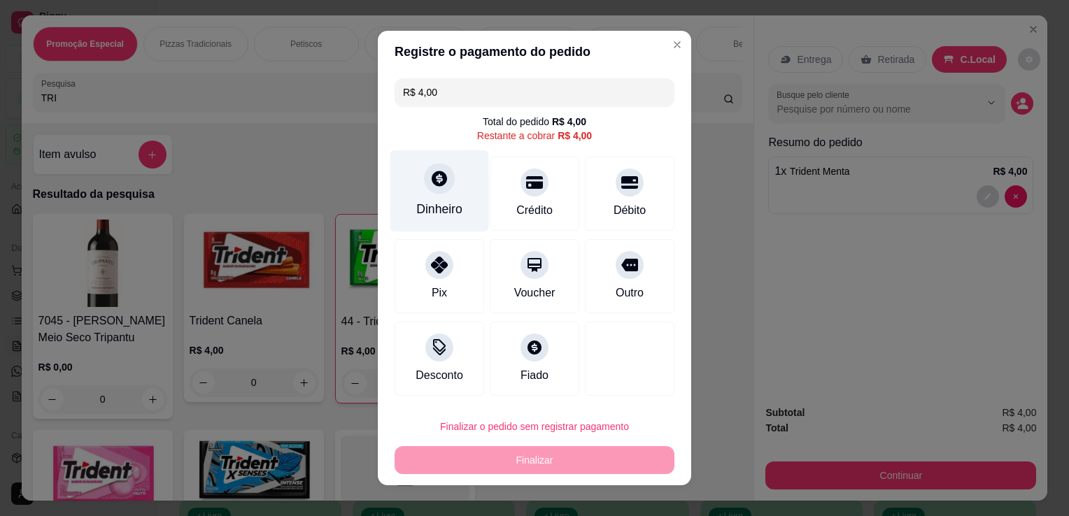
click at [467, 216] on div "Dinheiro" at bounding box center [439, 191] width 99 height 82
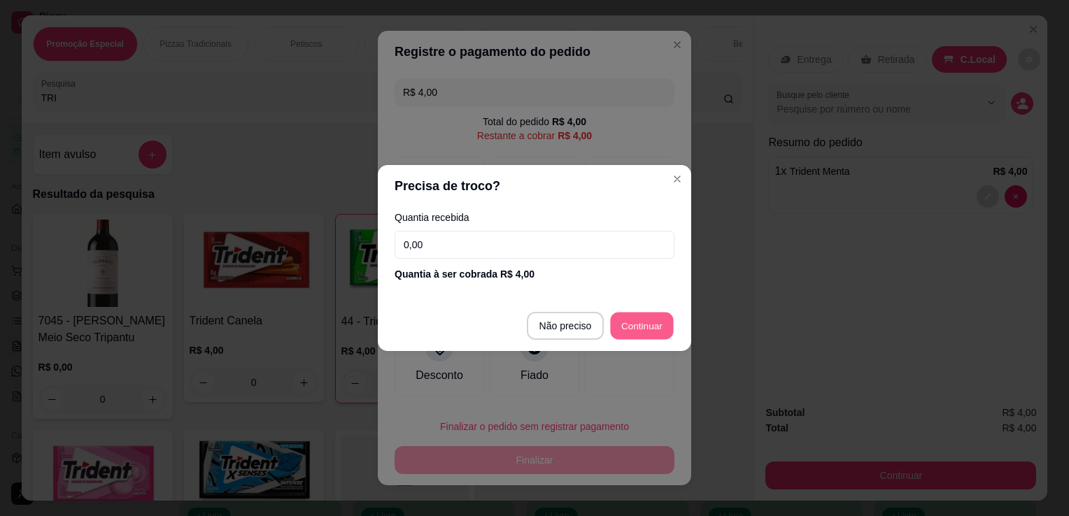
type input "R$ 0,00"
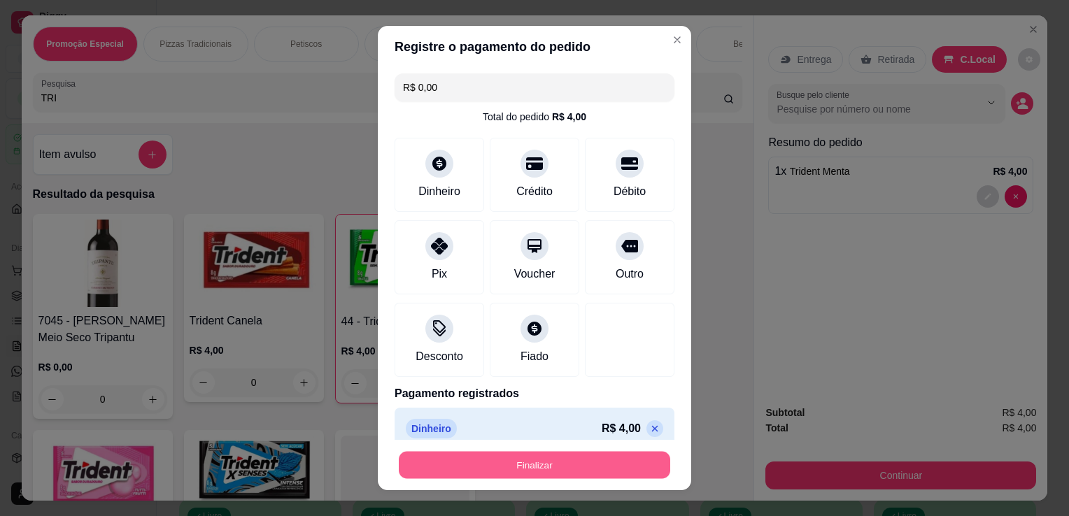
click at [576, 462] on button "Finalizar" at bounding box center [534, 465] width 271 height 27
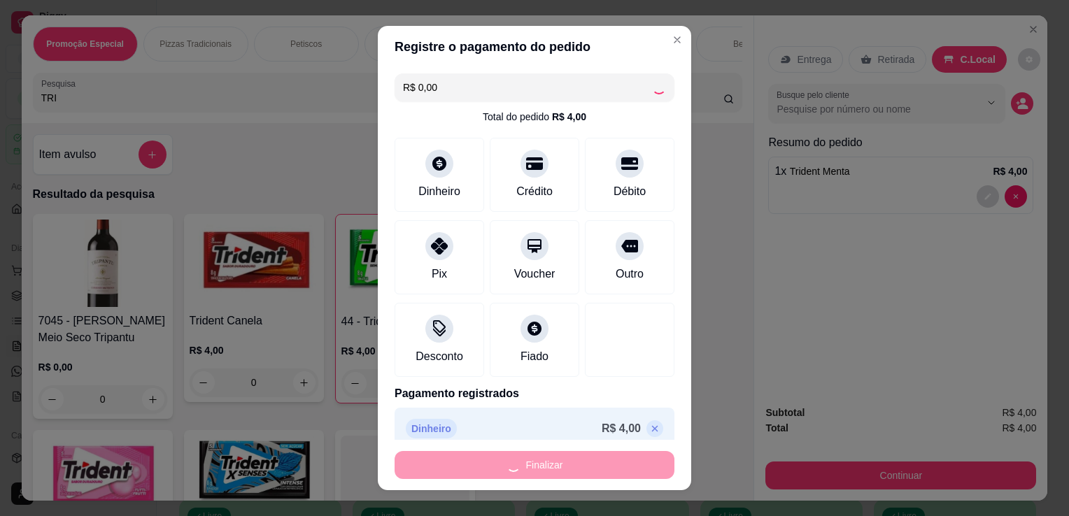
type input "0"
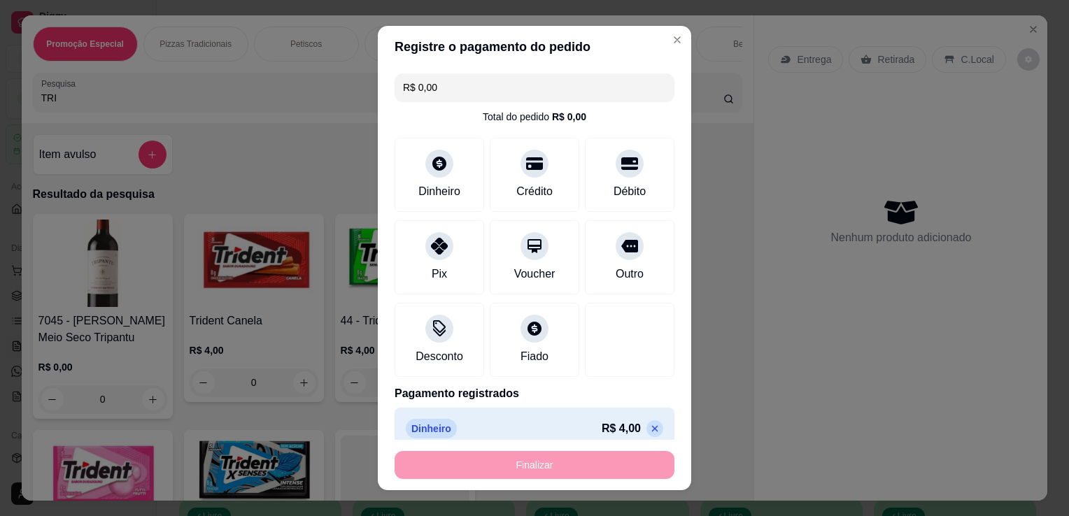
type input "-R$ 4,00"
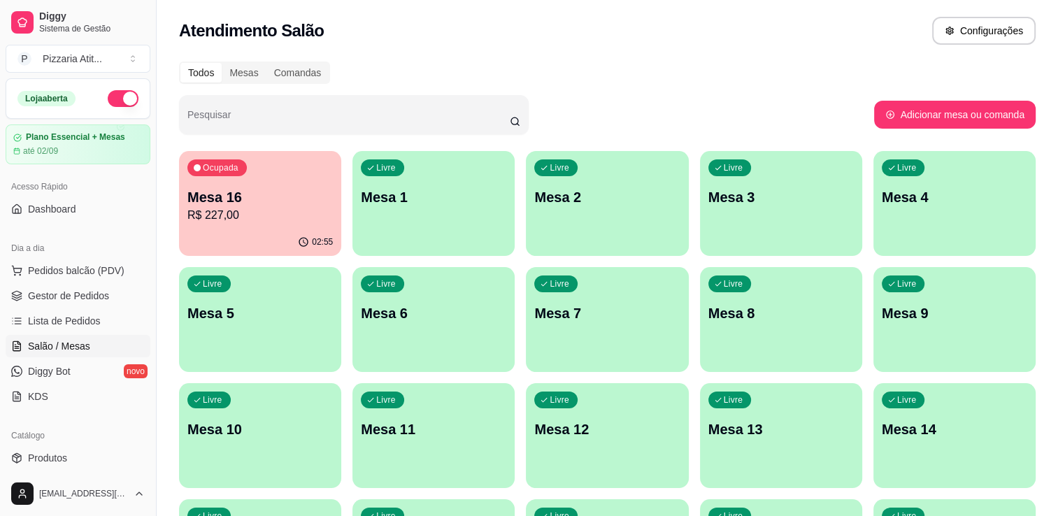
click at [109, 91] on button "button" at bounding box center [123, 98] width 31 height 17
click at [101, 298] on span "Gestor de Pedidos" at bounding box center [68, 296] width 81 height 14
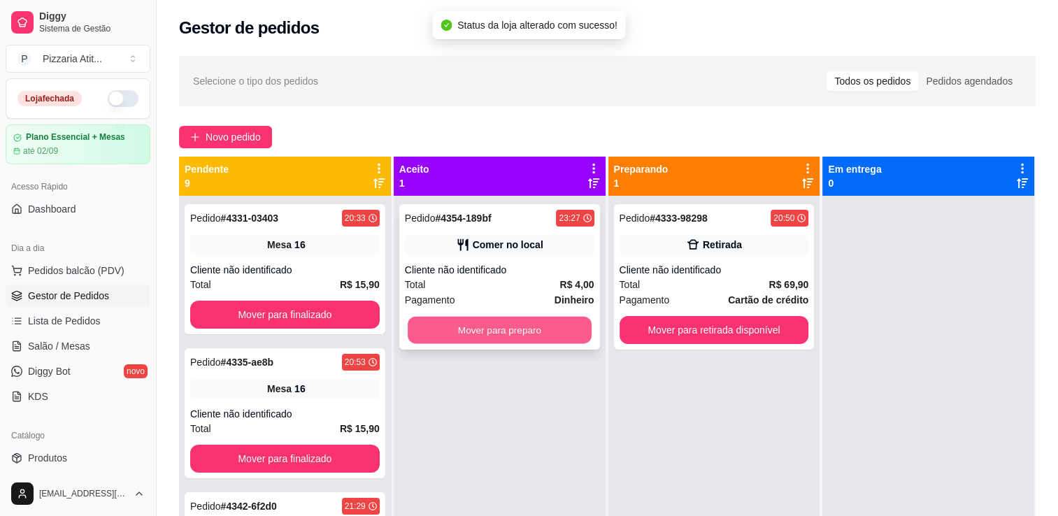
click at [497, 329] on button "Mover para preparo" at bounding box center [500, 330] width 184 height 27
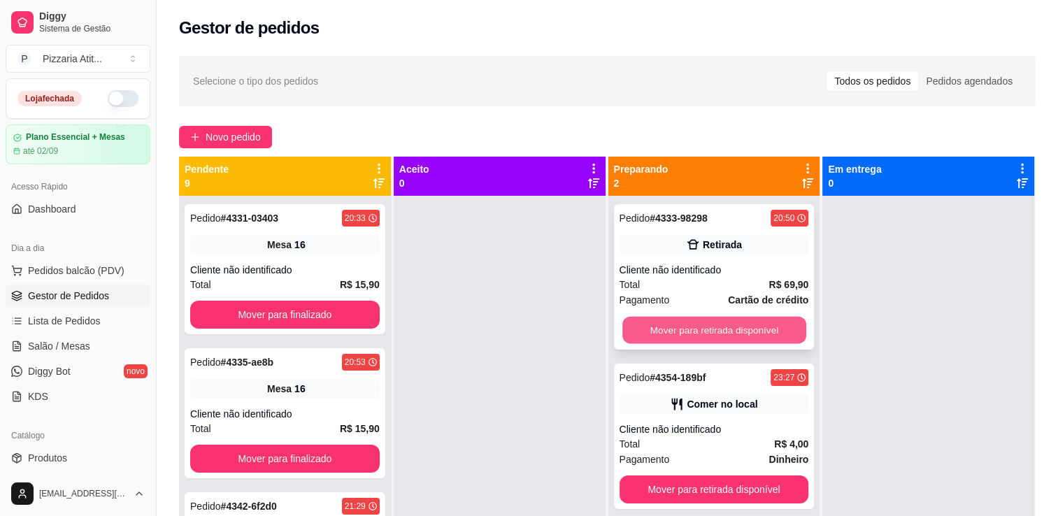
click at [701, 332] on button "Mover para retirada disponível" at bounding box center [715, 330] width 184 height 27
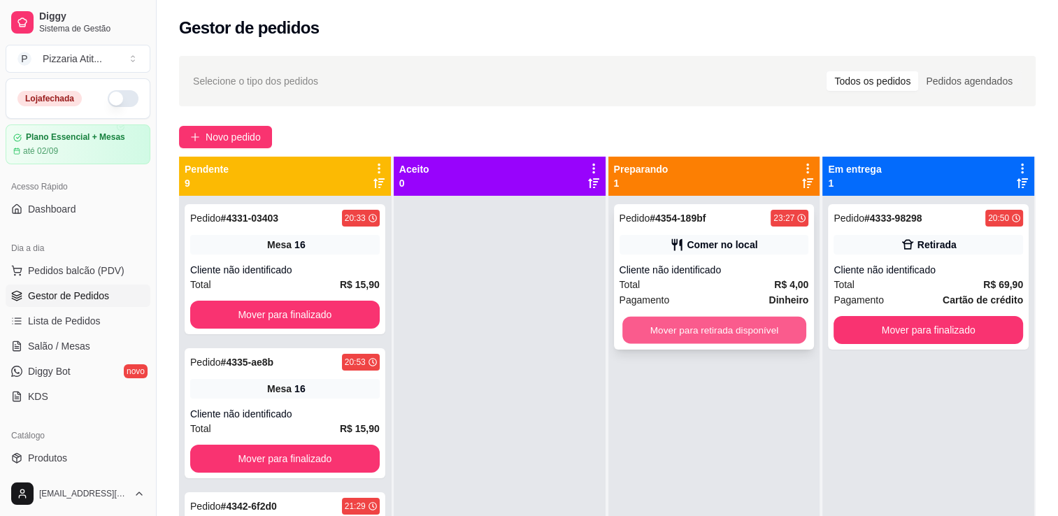
click at [711, 341] on button "Mover para retirada disponível" at bounding box center [715, 330] width 184 height 27
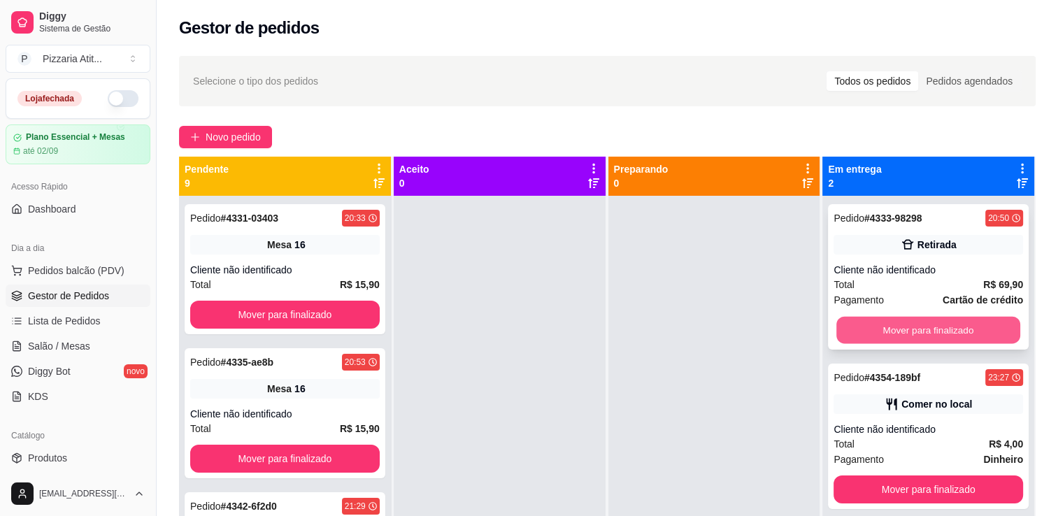
click at [898, 327] on button "Mover para finalizado" at bounding box center [929, 330] width 184 height 27
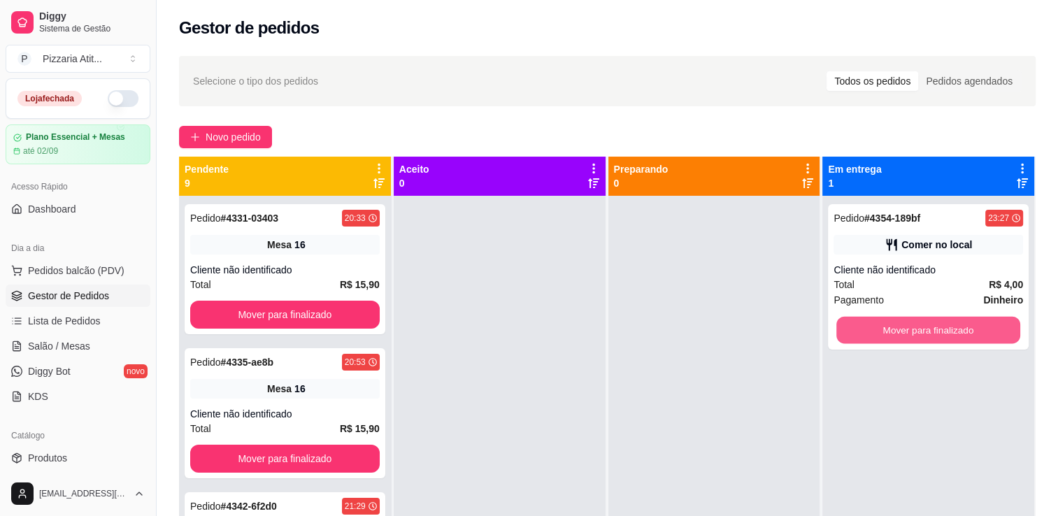
click at [898, 327] on button "Mover para finalizado" at bounding box center [929, 330] width 184 height 27
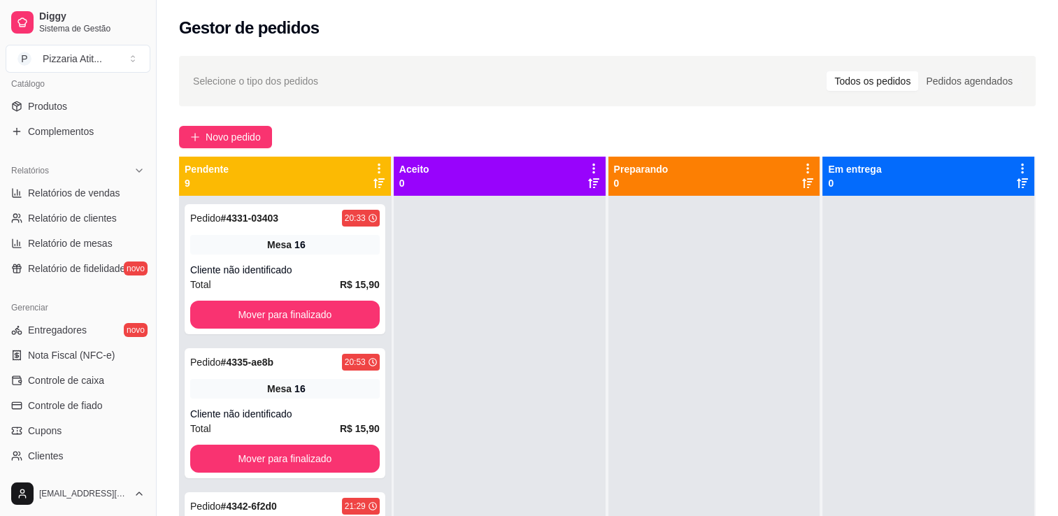
scroll to position [374, 0]
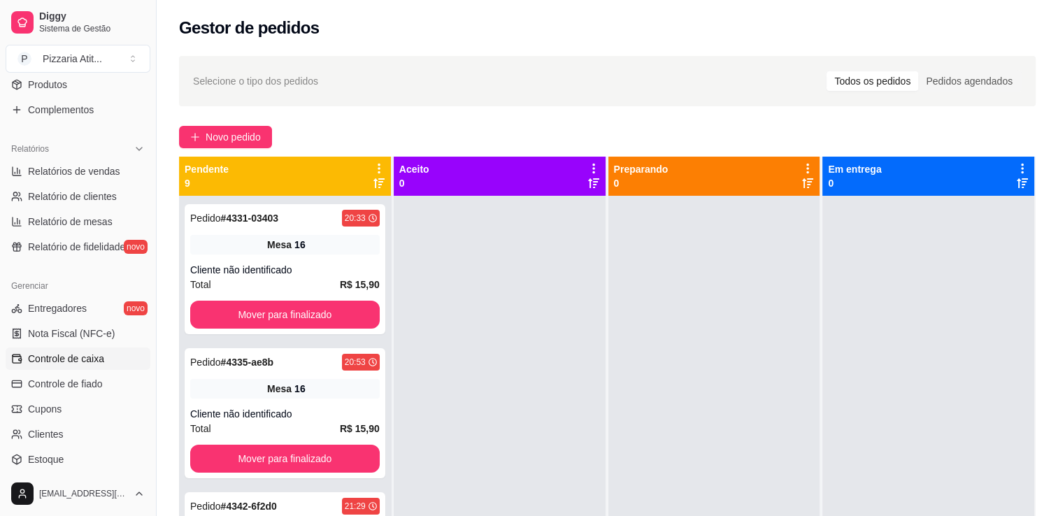
click at [99, 362] on span "Controle de caixa" at bounding box center [66, 359] width 76 height 14
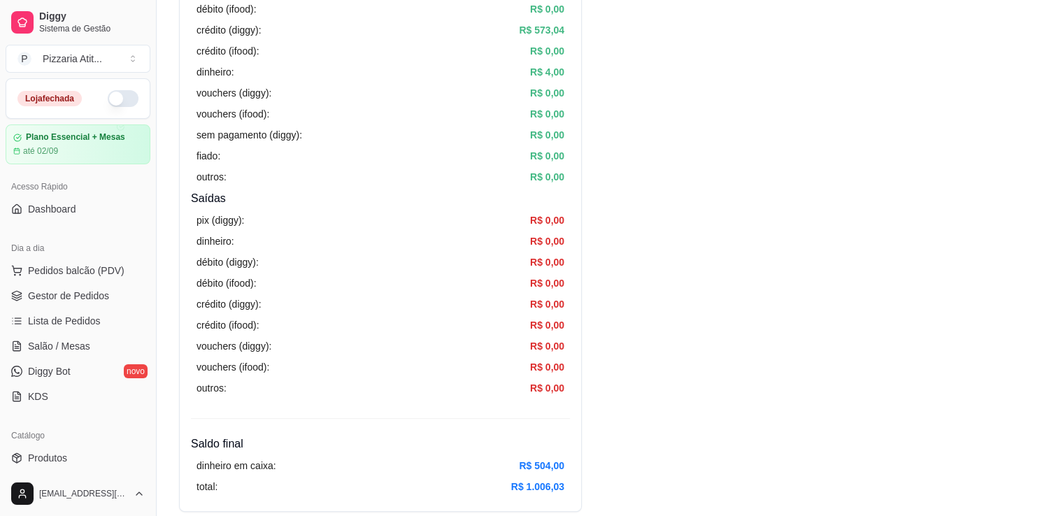
scroll to position [1, 0]
click at [88, 318] on span "Lista de Pedidos" at bounding box center [64, 320] width 73 height 14
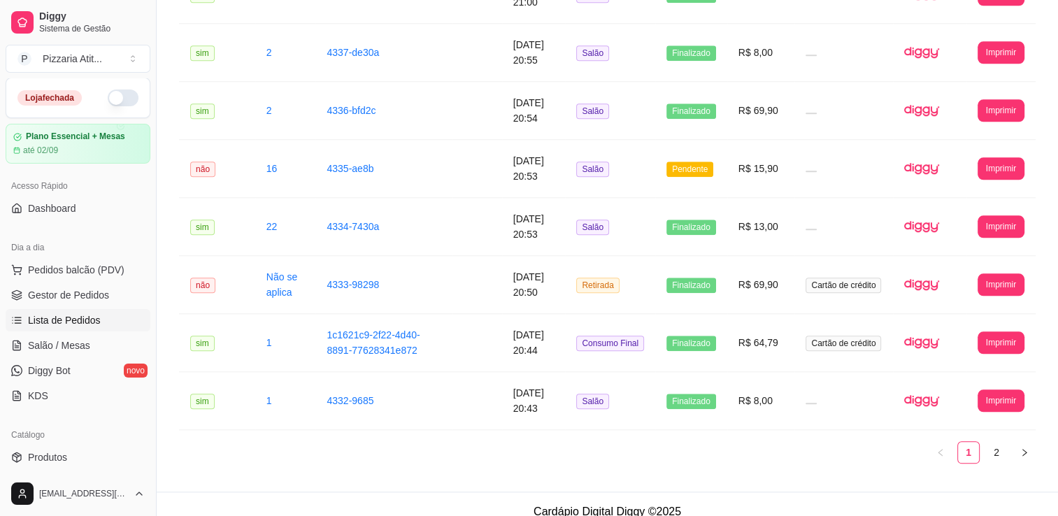
scroll to position [1502, 0]
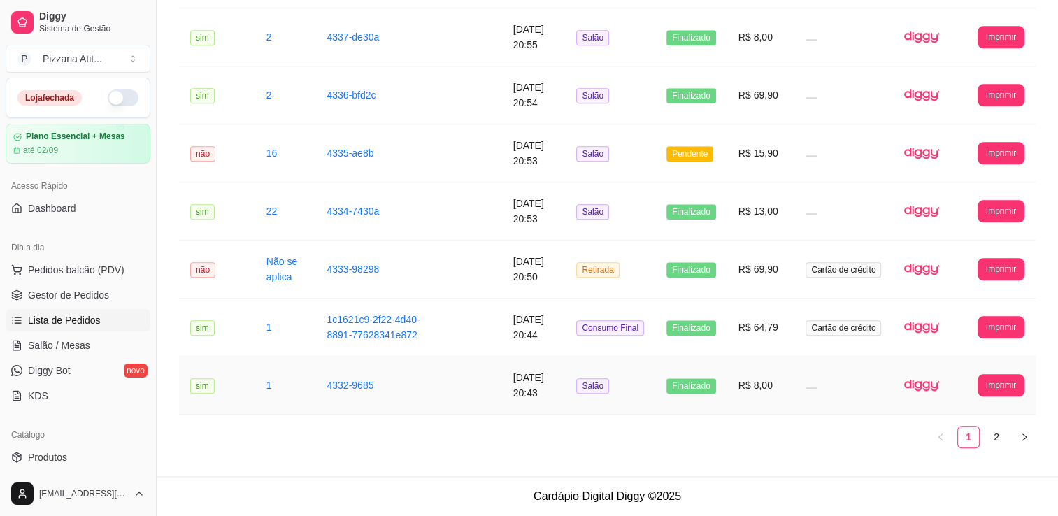
click at [795, 396] on td "R$ 8,00" at bounding box center [762, 386] width 68 height 58
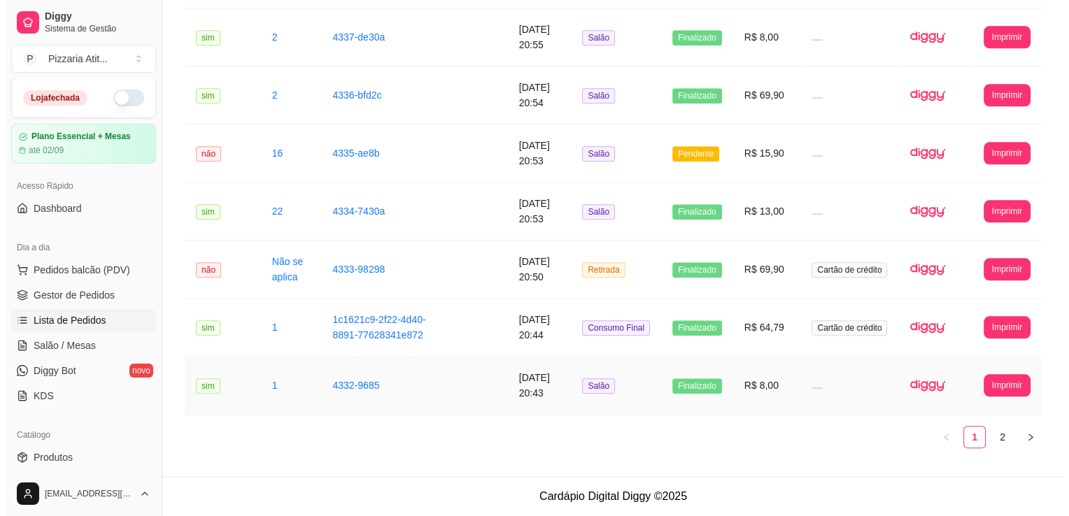
scroll to position [1487, 0]
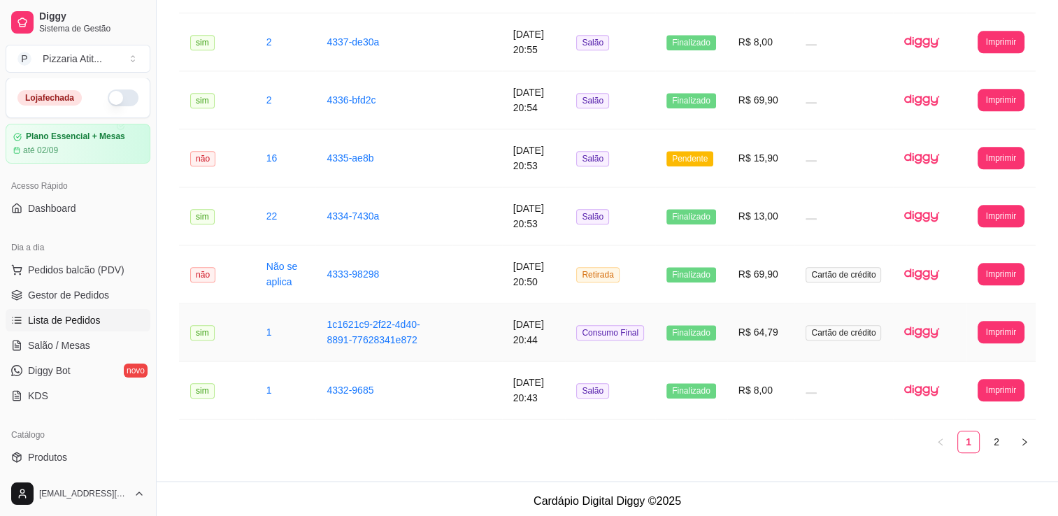
click at [766, 362] on td "R$ 64,79" at bounding box center [762, 333] width 68 height 58
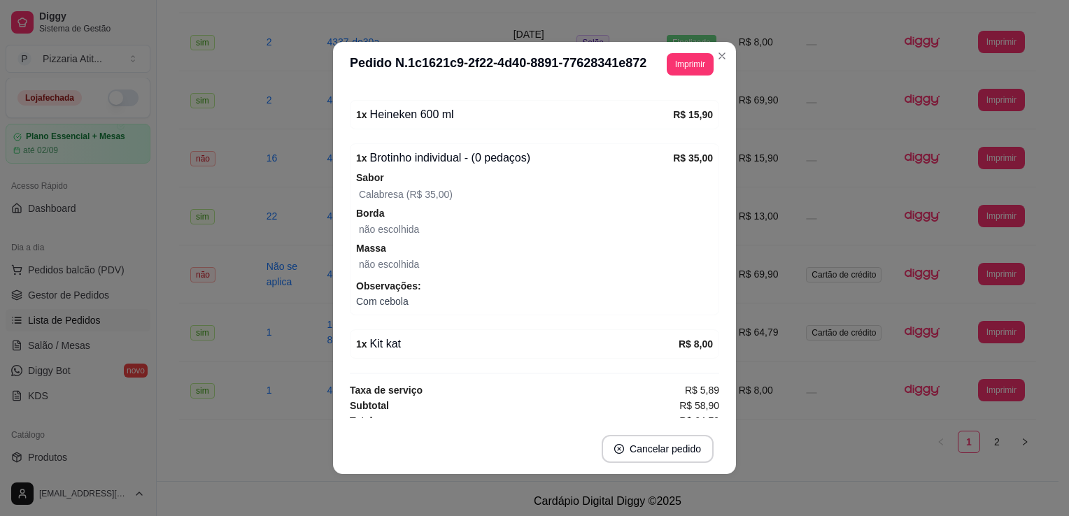
scroll to position [235, 0]
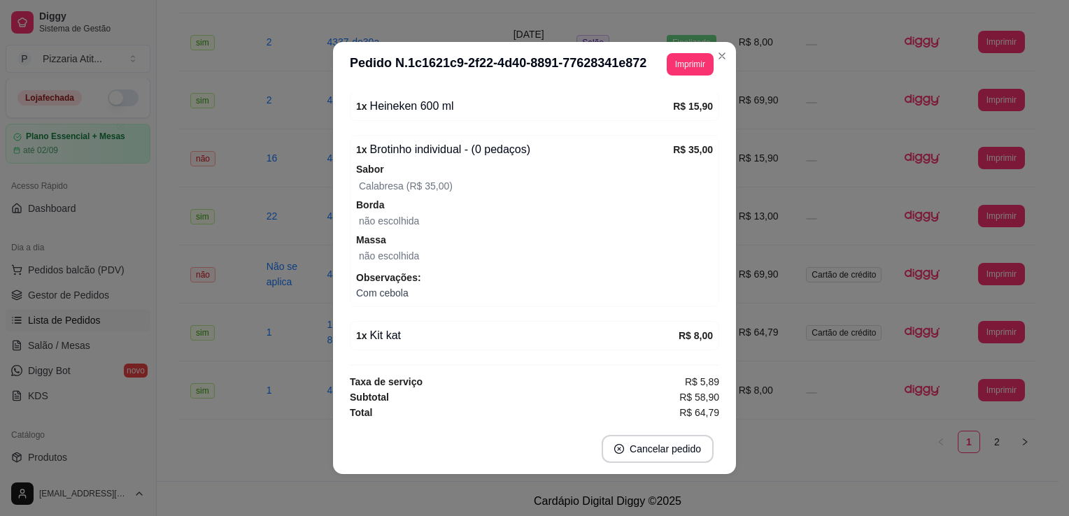
click at [695, 200] on span "Borda" at bounding box center [534, 204] width 357 height 15
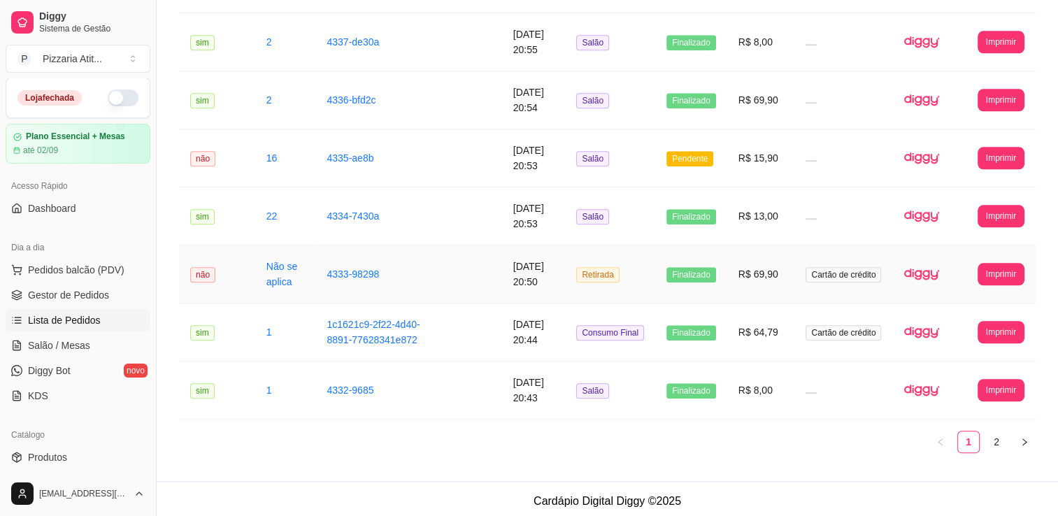
click at [805, 295] on td "Cartão de crédito" at bounding box center [844, 275] width 99 height 58
click at [764, 210] on td "R$ 13,00" at bounding box center [762, 216] width 68 height 58
click at [745, 172] on td "R$ 15,90" at bounding box center [762, 158] width 68 height 58
click at [753, 178] on td "R$ 15,90" at bounding box center [762, 158] width 68 height 58
click at [750, 100] on td "R$ 69,90" at bounding box center [762, 100] width 68 height 58
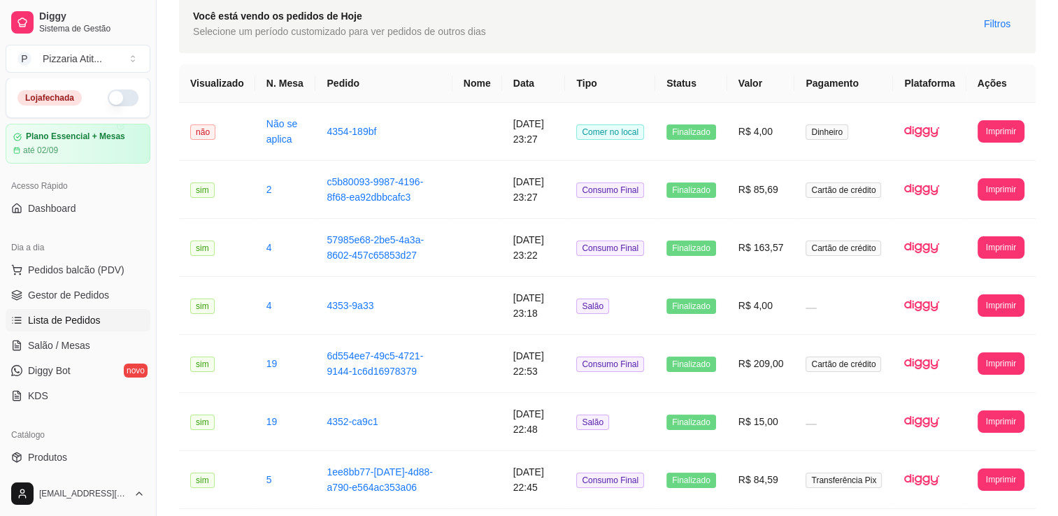
scroll to position [0, 0]
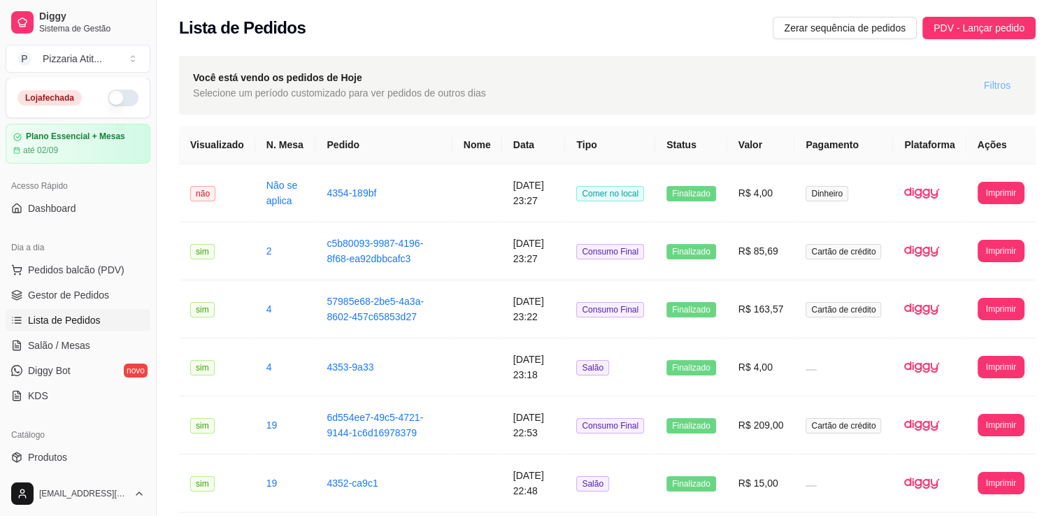
click at [995, 74] on button "Filtros" at bounding box center [997, 85] width 49 height 22
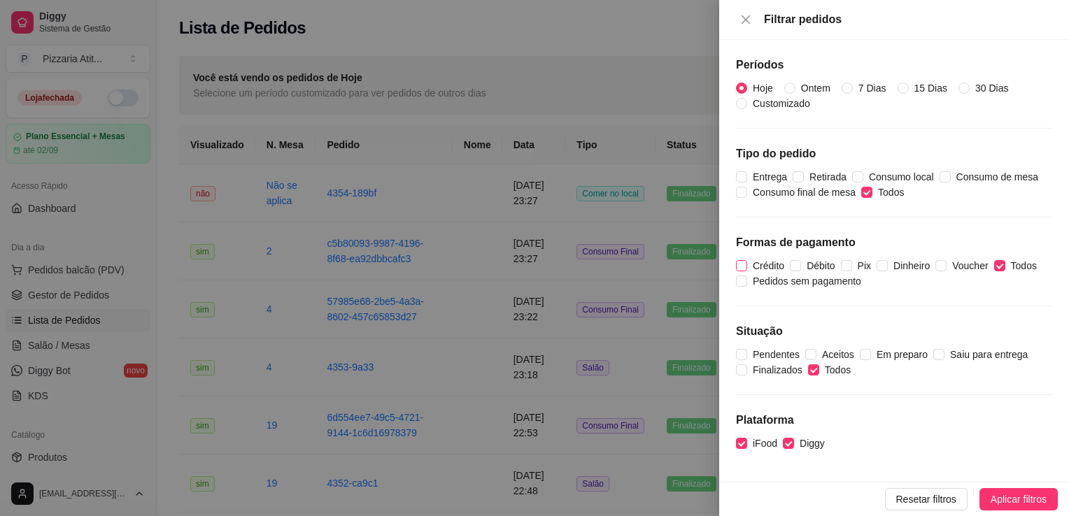
click at [739, 260] on input "Crédito" at bounding box center [741, 265] width 11 height 11
checkbox input "true"
click at [1023, 502] on span "Aplicar filtros" at bounding box center [1019, 499] width 56 height 15
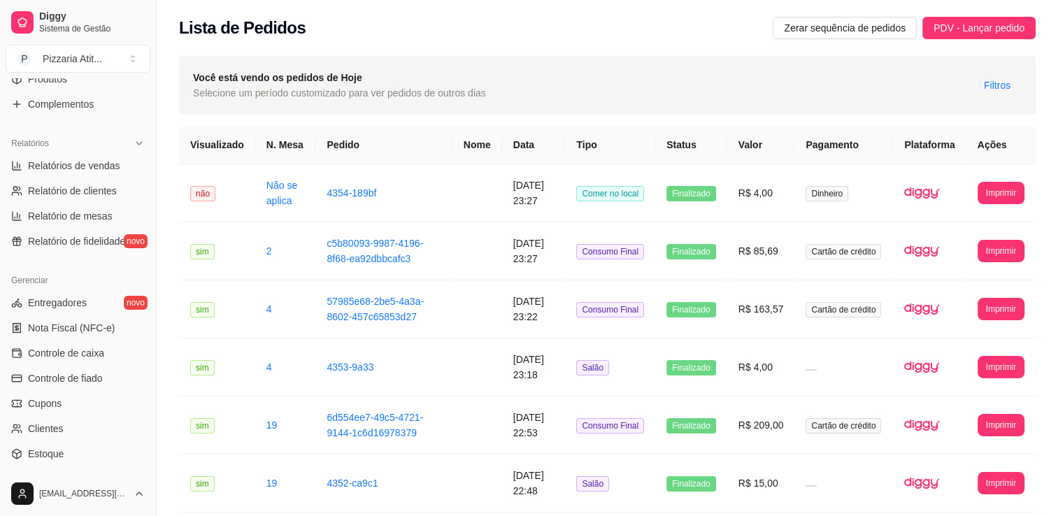
scroll to position [490, 0]
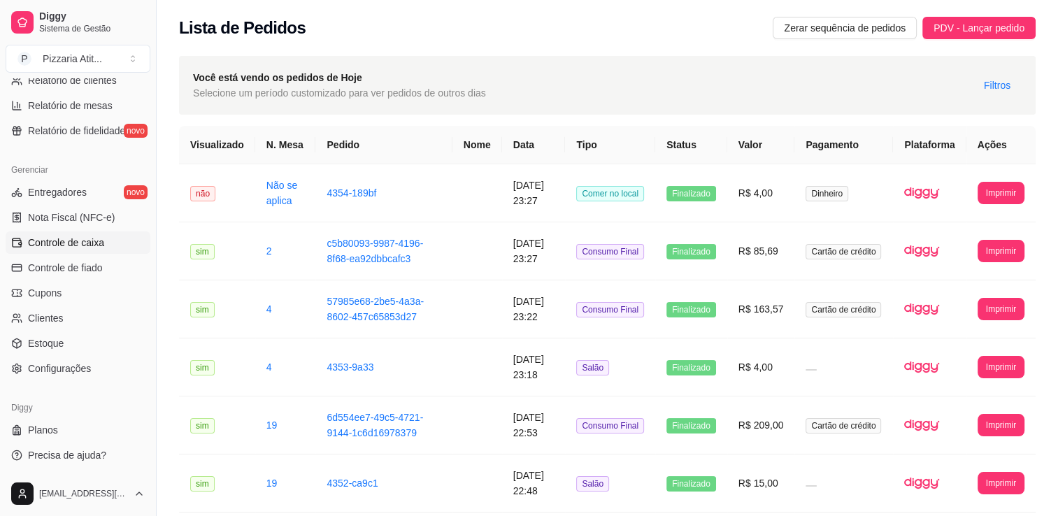
click at [118, 251] on link "Controle de caixa" at bounding box center [78, 243] width 145 height 22
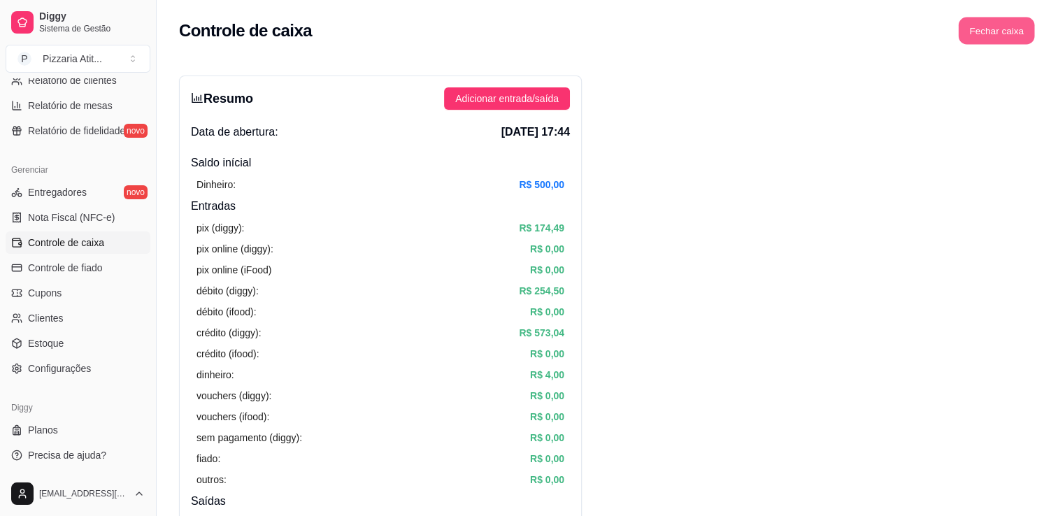
click at [985, 20] on button "Fechar caixa" at bounding box center [997, 30] width 76 height 27
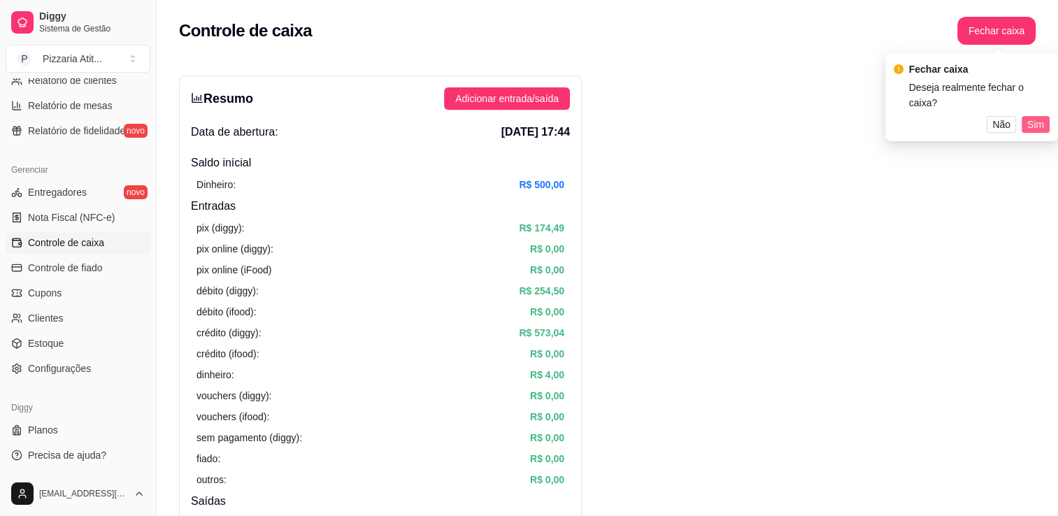
click at [1028, 129] on span "Sim" at bounding box center [1036, 124] width 17 height 15
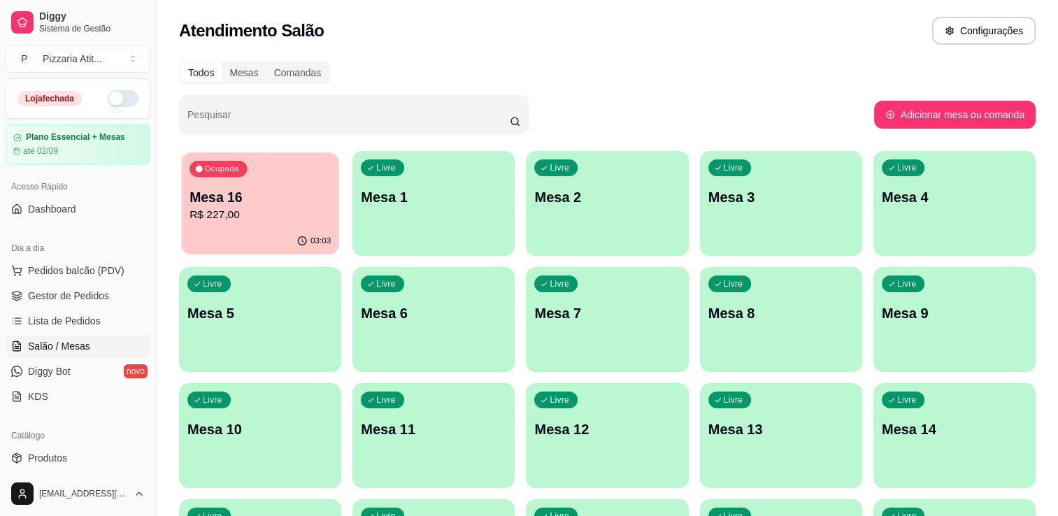
click at [241, 218] on p "R$ 227,00" at bounding box center [260, 215] width 141 height 16
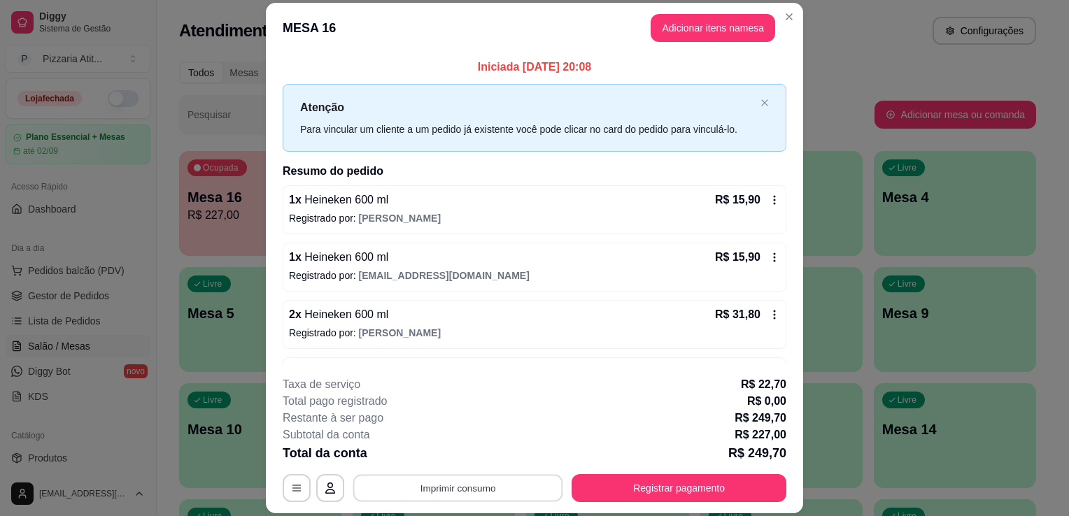
click at [468, 489] on button "Imprimir consumo" at bounding box center [458, 488] width 210 height 27
click at [462, 458] on button "IMPRESSORA" at bounding box center [457, 457] width 98 height 22
